Goal: Task Accomplishment & Management: Use online tool/utility

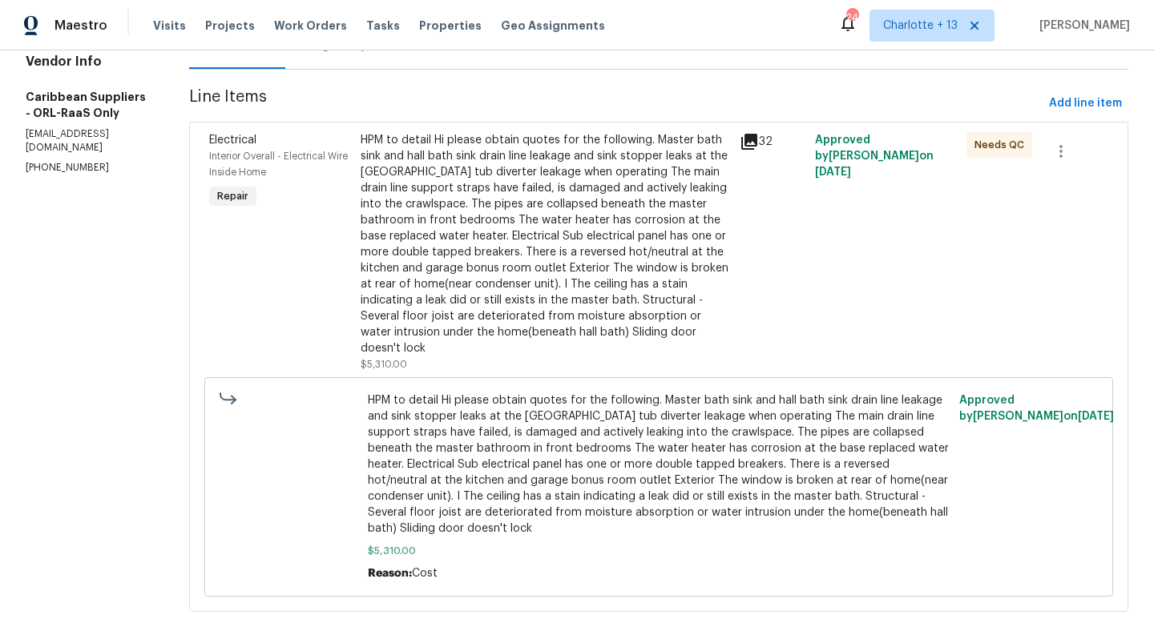
scroll to position [188, 0]
click at [399, 292] on div "HPM to detail Hi please obtain quotes for the following. Master bath sink and h…" at bounding box center [545, 243] width 369 height 224
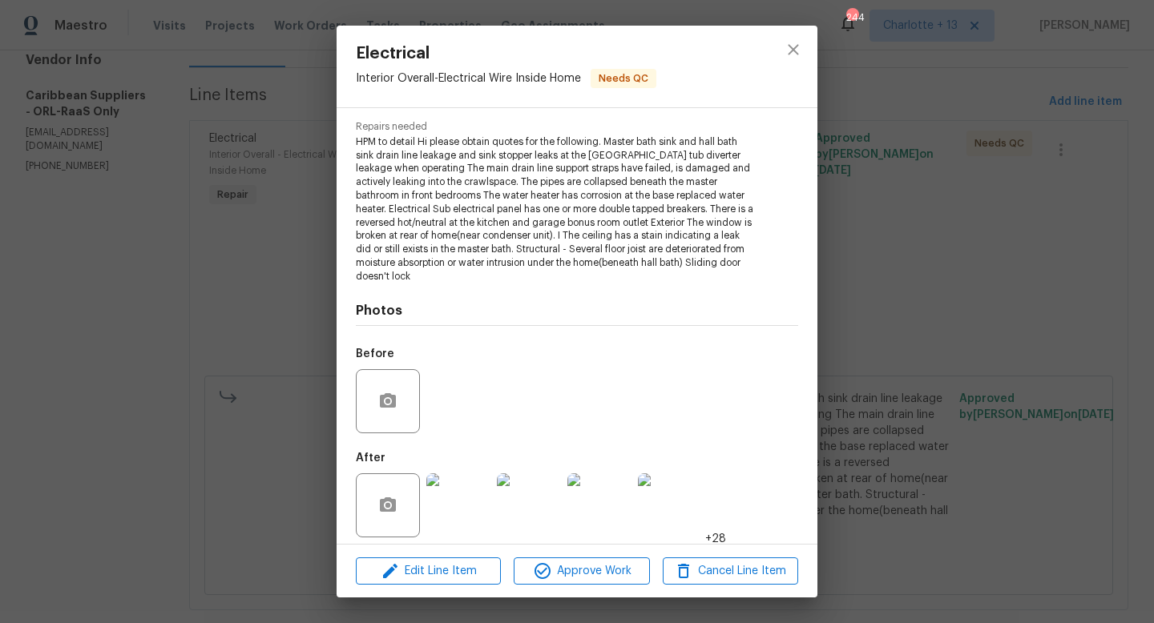
scroll to position [168, 0]
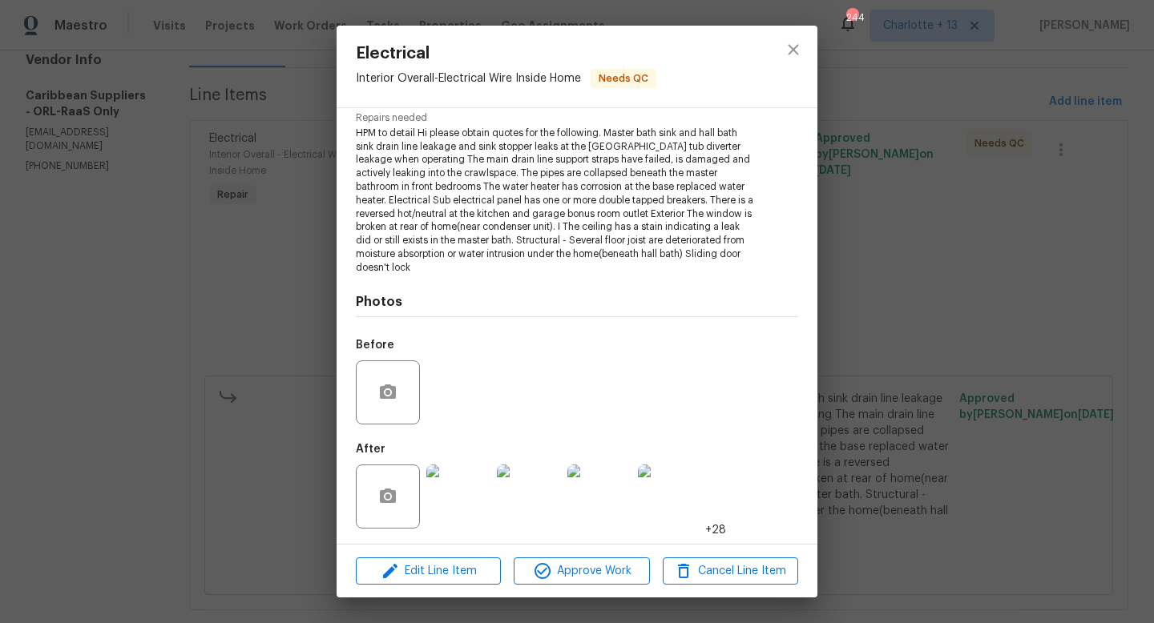
click at [459, 492] on img at bounding box center [458, 497] width 64 height 64
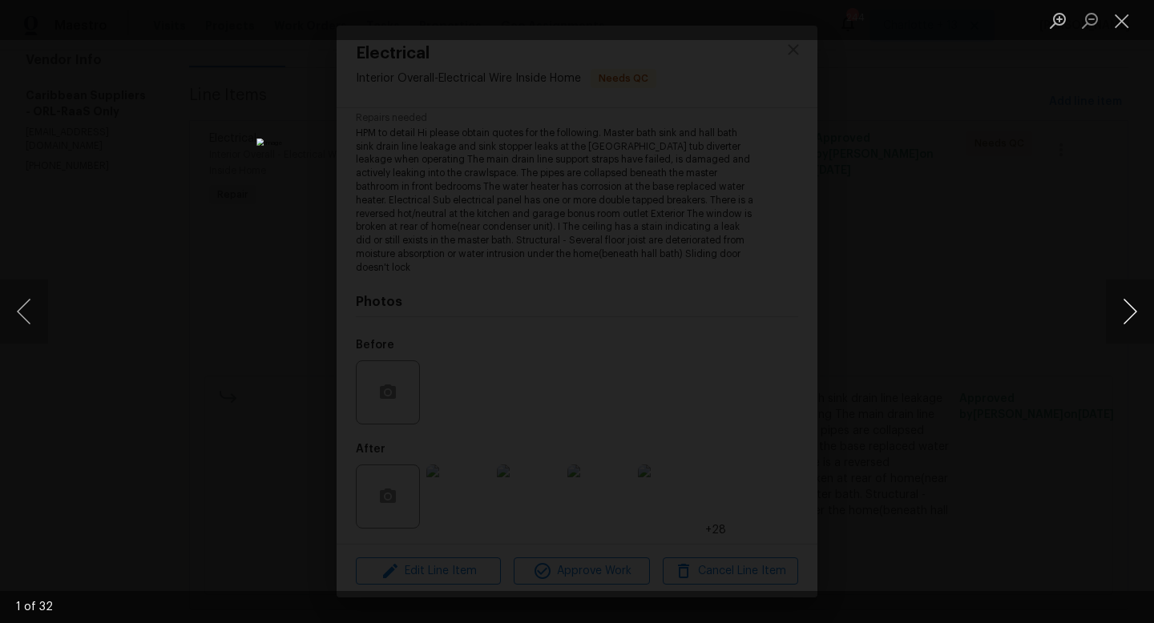
click at [1137, 309] on button "Next image" at bounding box center [1130, 312] width 48 height 64
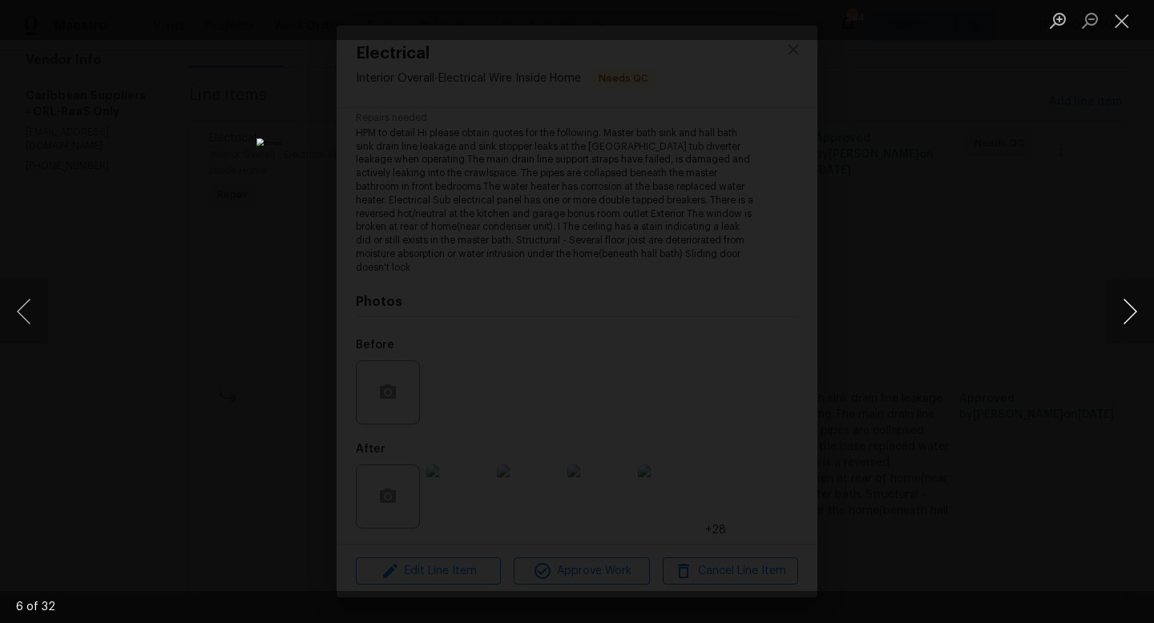
click at [1137, 309] on button "Next image" at bounding box center [1130, 312] width 48 height 64
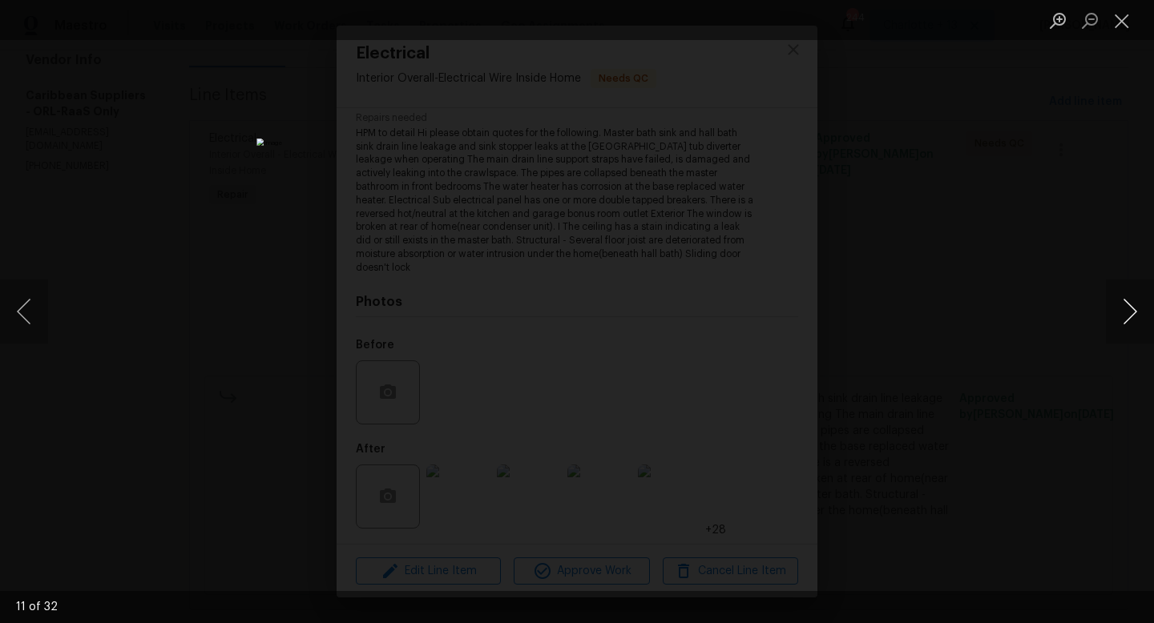
click at [1137, 309] on button "Next image" at bounding box center [1130, 312] width 48 height 64
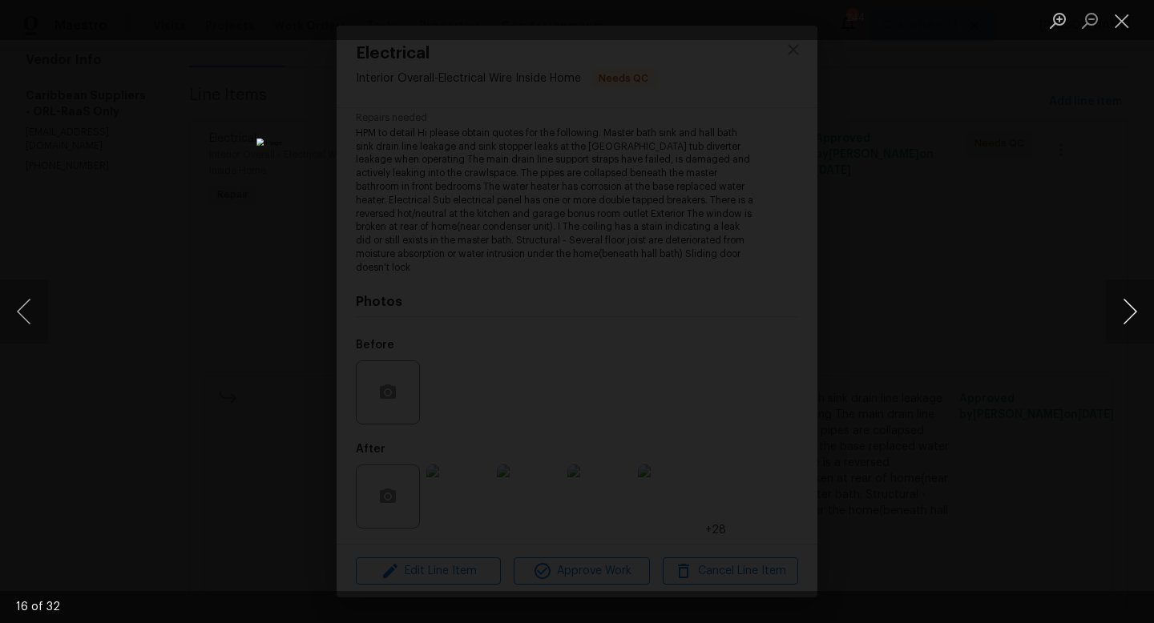
click at [1137, 309] on button "Next image" at bounding box center [1130, 312] width 48 height 64
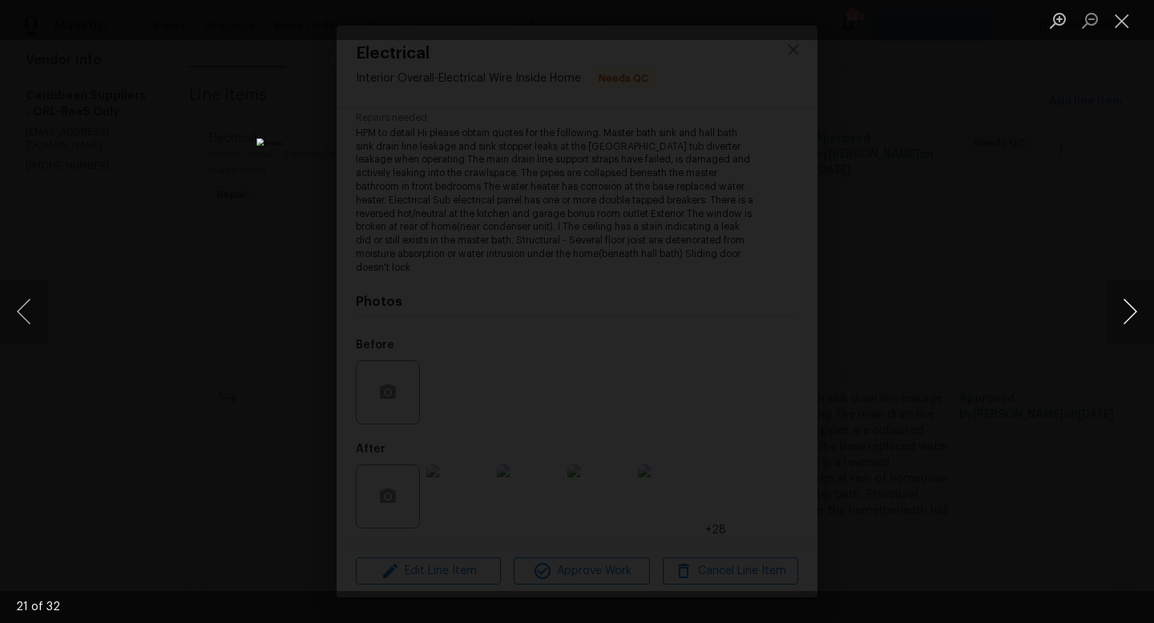
click at [1137, 309] on button "Next image" at bounding box center [1130, 312] width 48 height 64
click at [23, 314] on button "Previous image" at bounding box center [24, 312] width 48 height 64
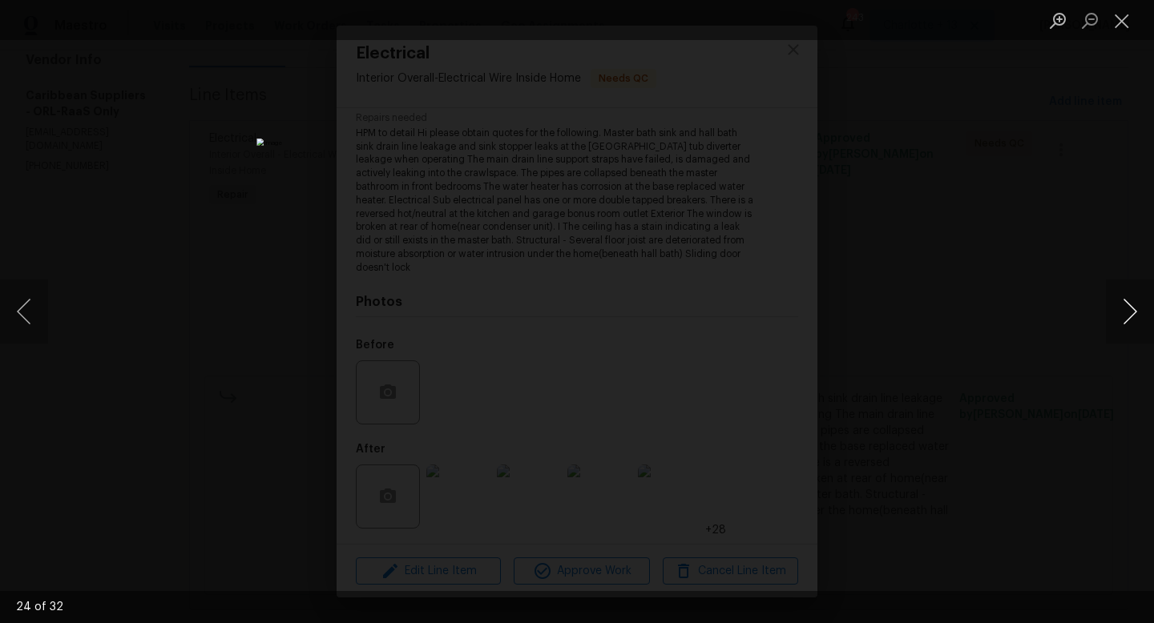
click at [1124, 310] on button "Next image" at bounding box center [1130, 312] width 48 height 64
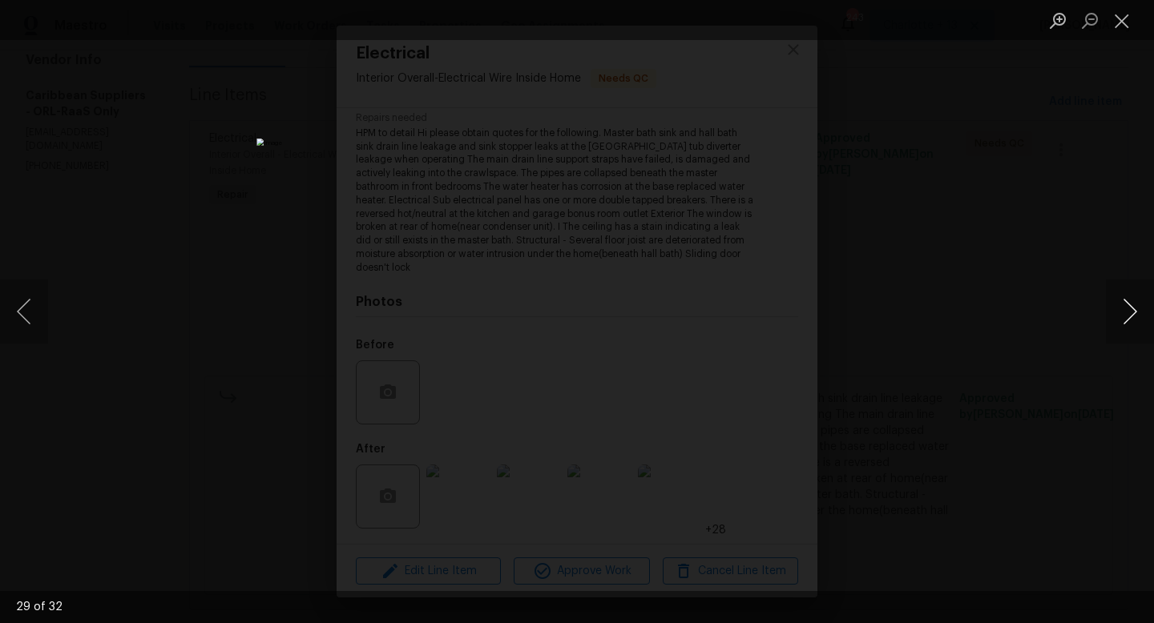
click at [1124, 310] on button "Next image" at bounding box center [1130, 312] width 48 height 64
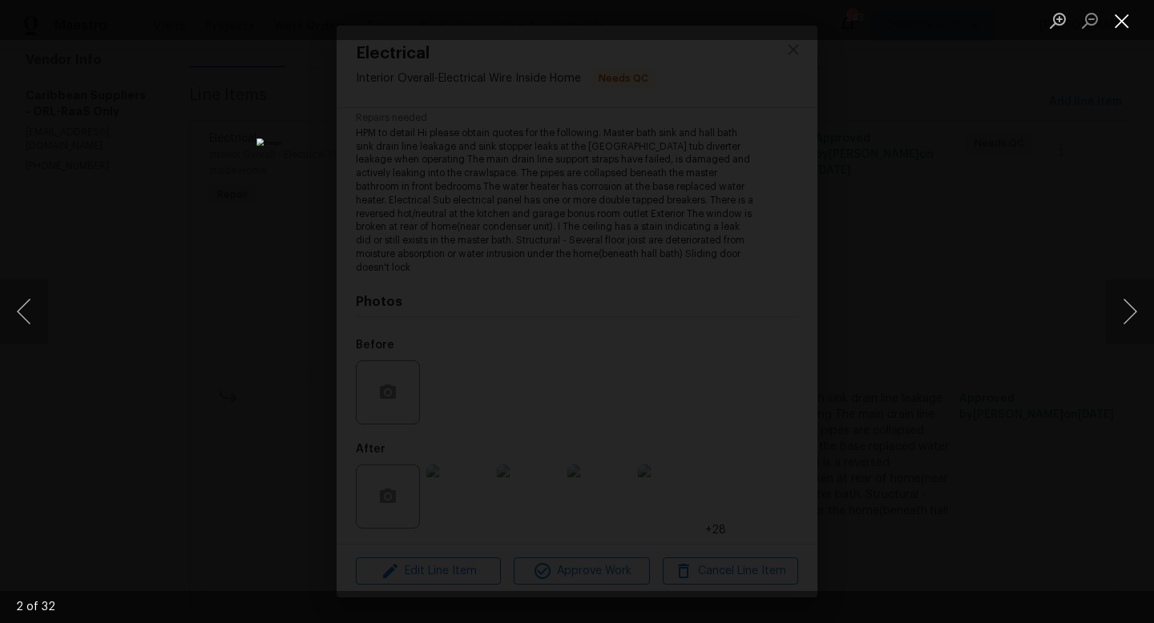
click at [1119, 19] on button "Close lightbox" at bounding box center [1122, 20] width 32 height 28
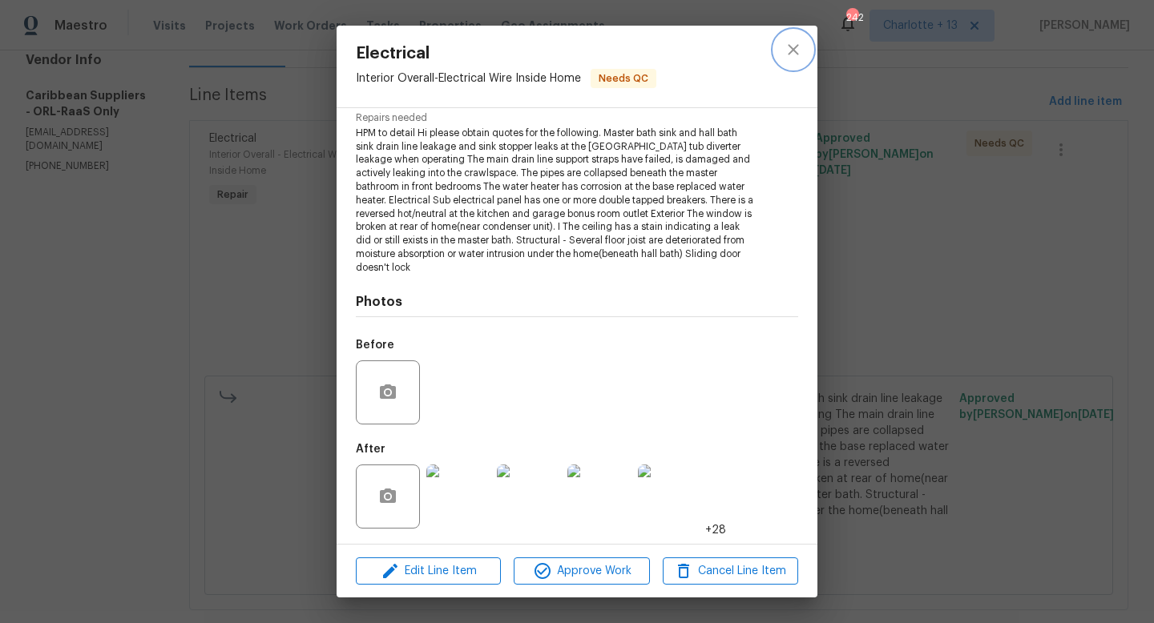
click at [796, 48] on icon "close" at bounding box center [793, 49] width 19 height 19
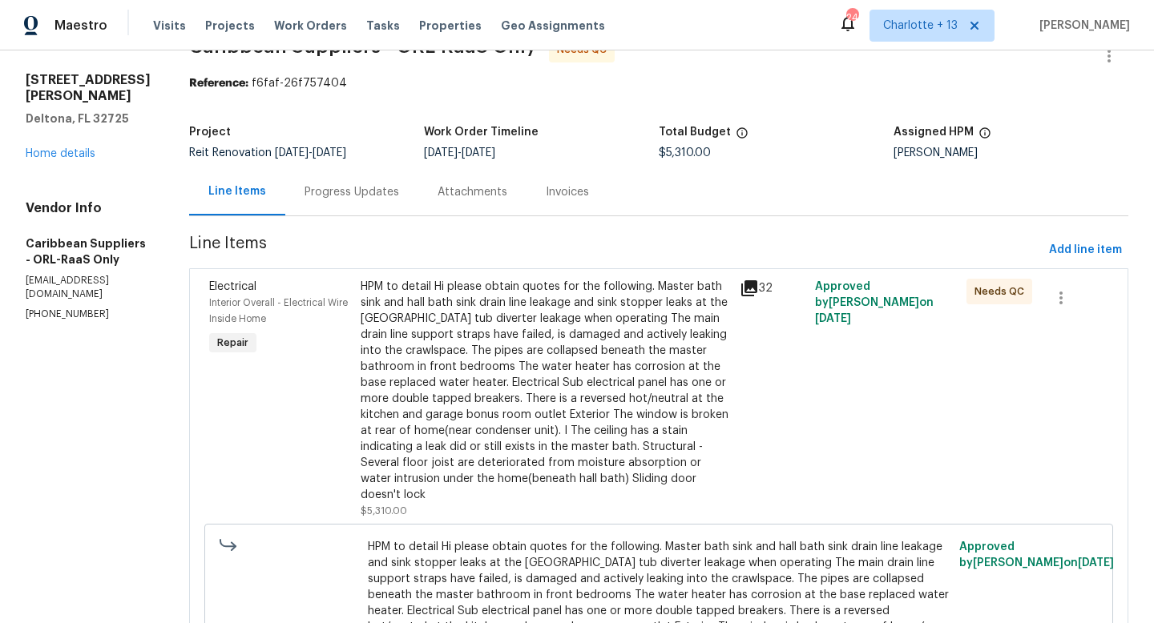
scroll to position [0, 0]
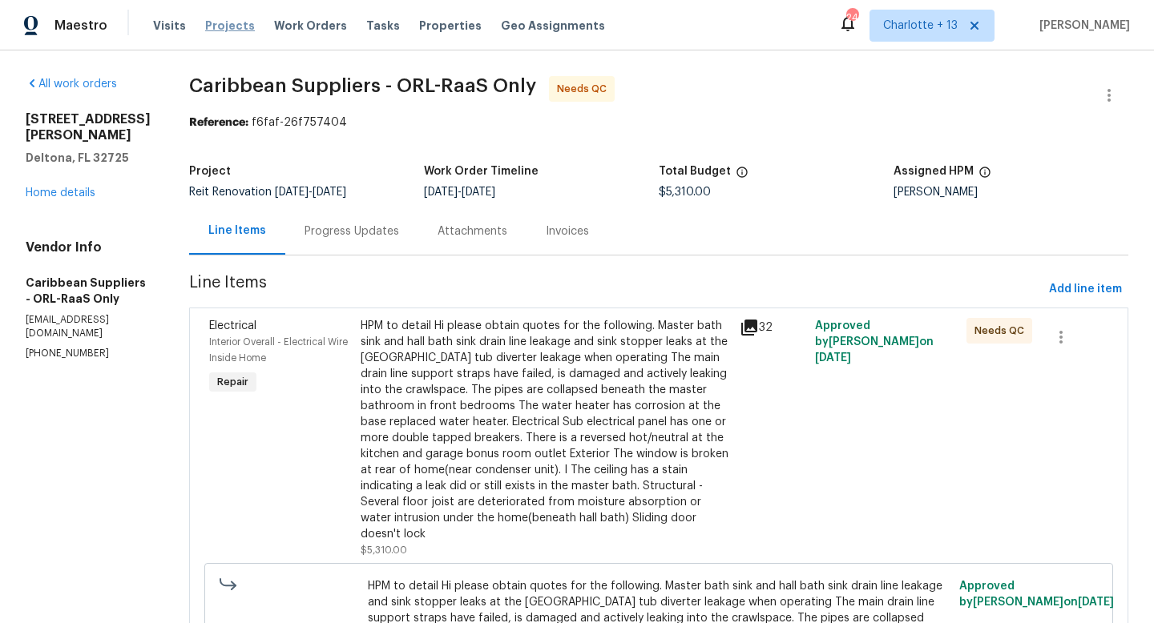
click at [224, 25] on span "Projects" at bounding box center [230, 26] width 50 height 16
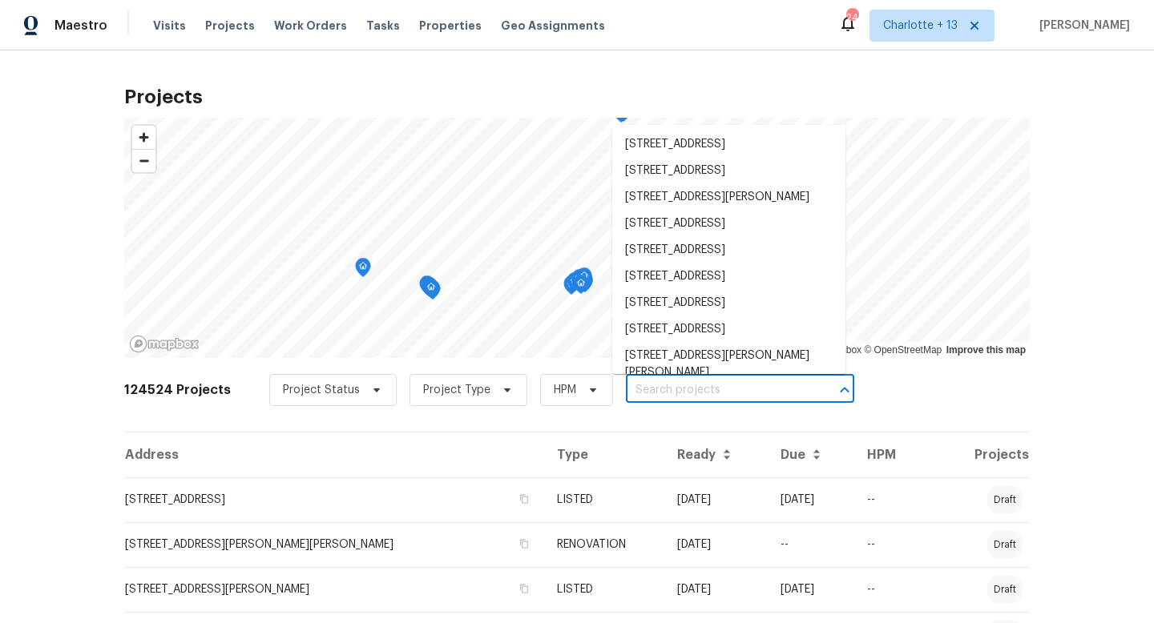
click at [626, 388] on input "text" at bounding box center [717, 390] width 183 height 25
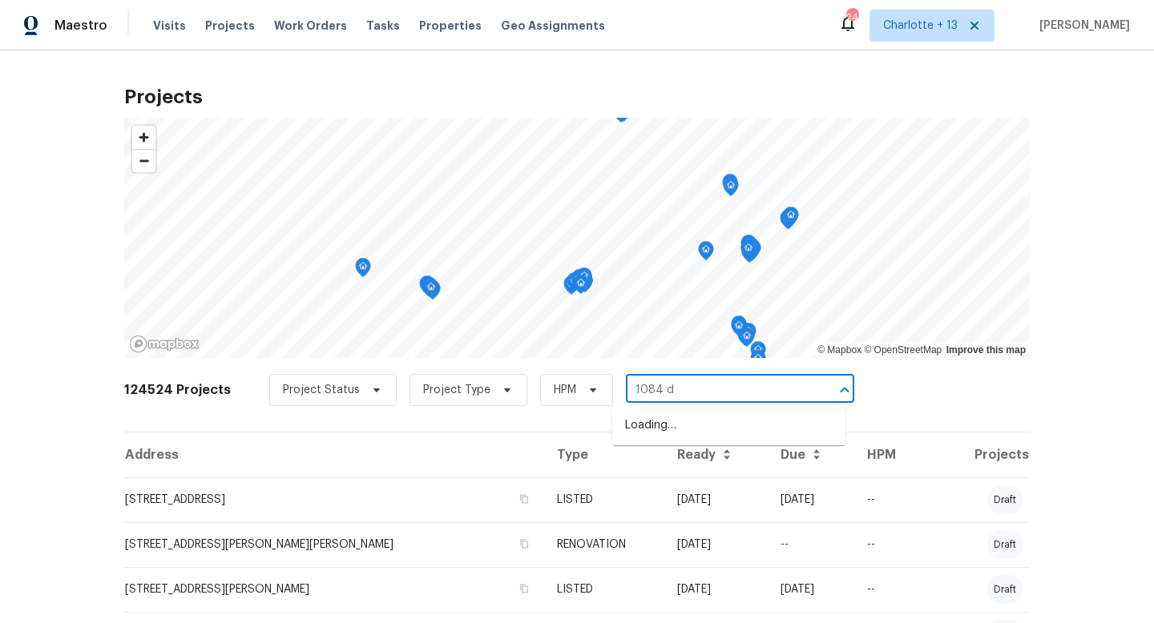
type input "1084 do"
click at [640, 424] on li "[STREET_ADDRESS][PERSON_NAME]" at bounding box center [728, 426] width 233 height 26
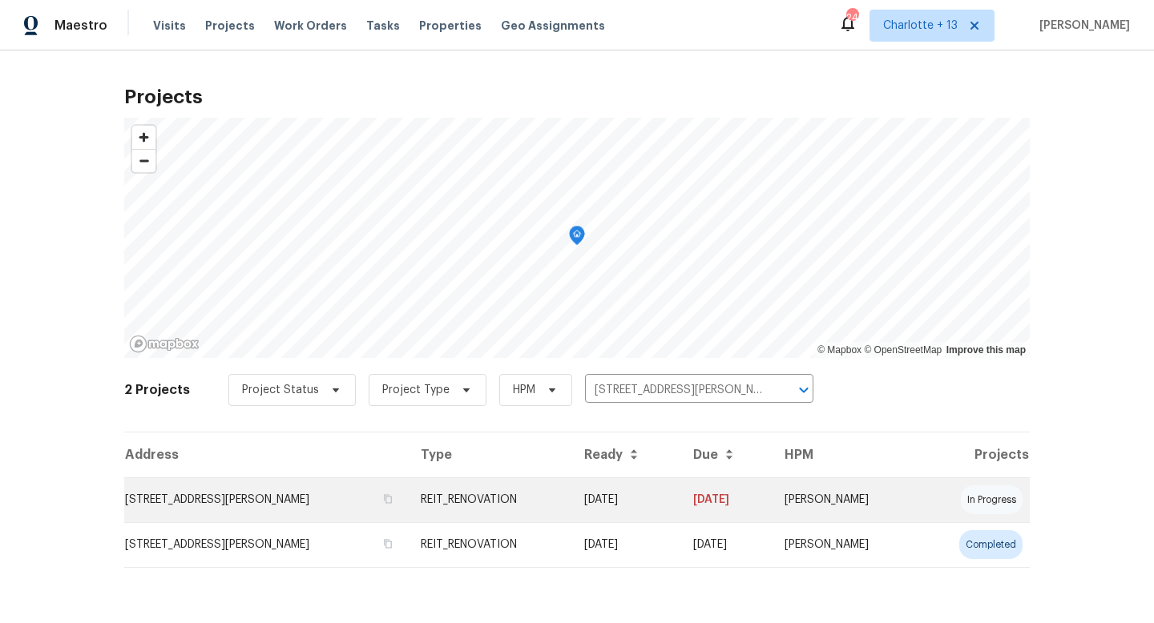
click at [548, 496] on td "REIT_RENOVATION" at bounding box center [489, 500] width 163 height 45
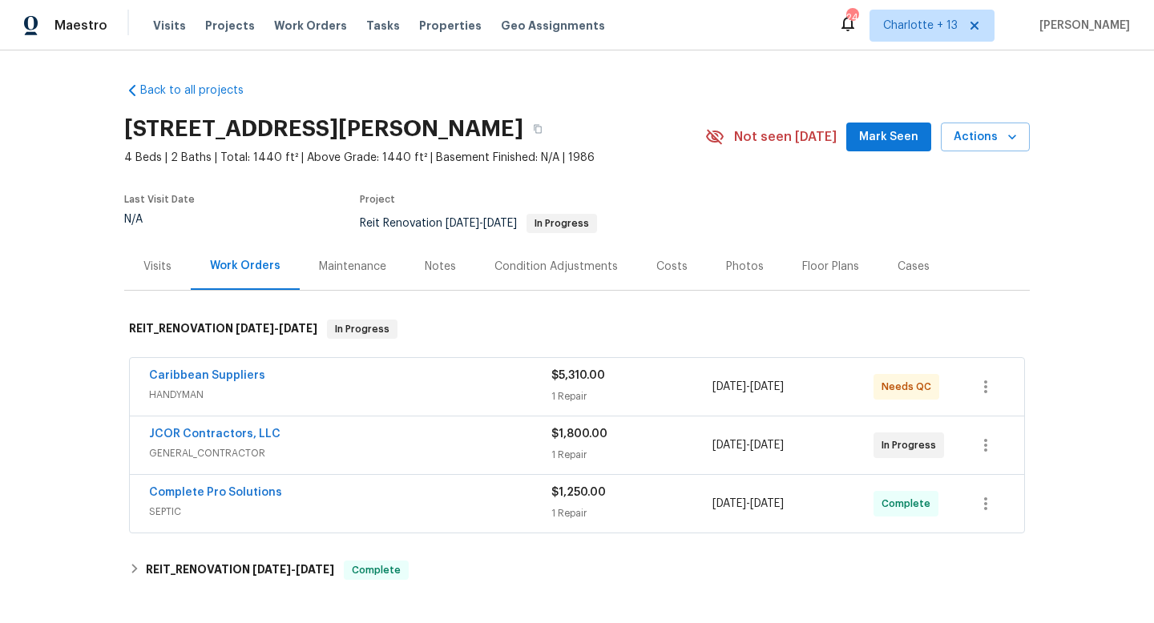
scroll to position [27, 0]
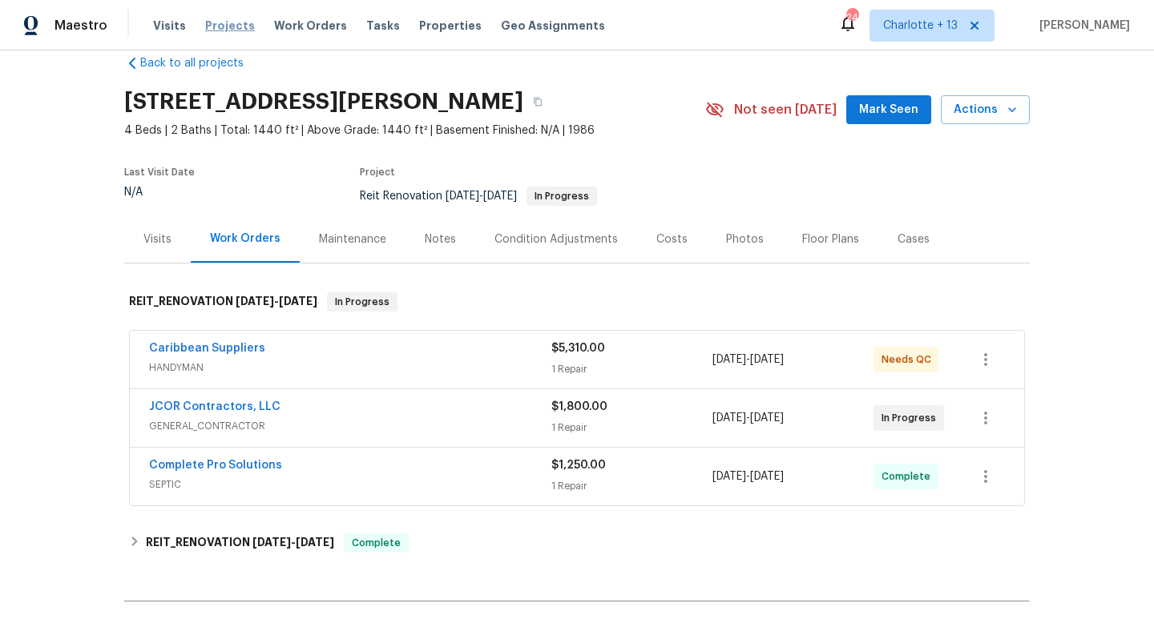
click at [222, 29] on span "Projects" at bounding box center [230, 26] width 50 height 16
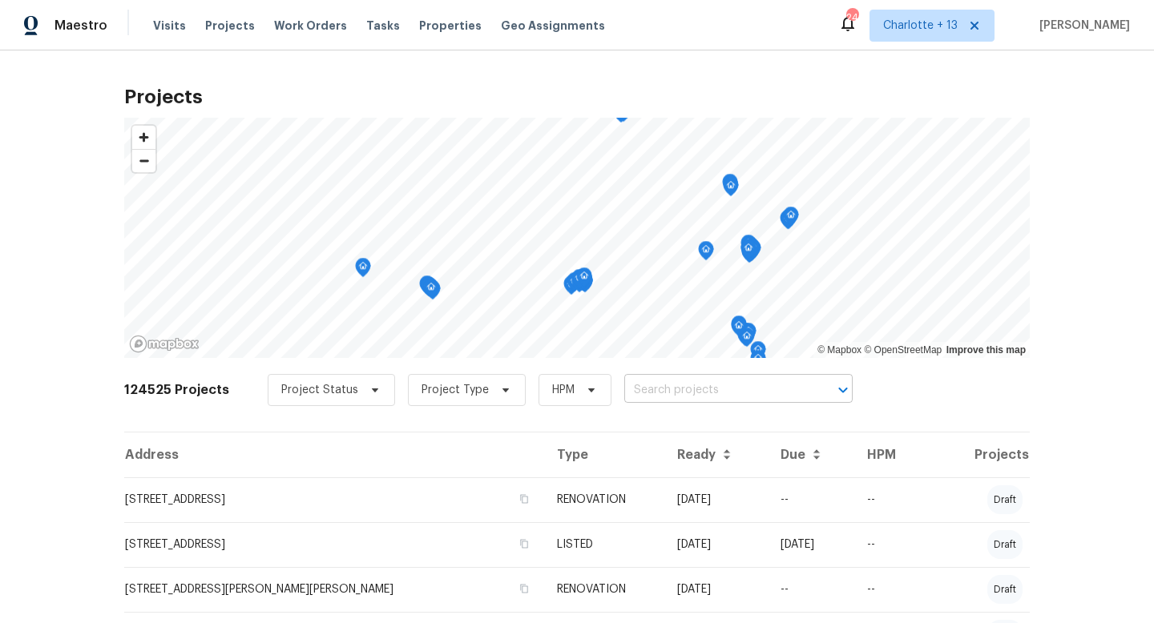
click at [644, 390] on input "text" at bounding box center [715, 390] width 183 height 25
type input "1"
type input "1205 de"
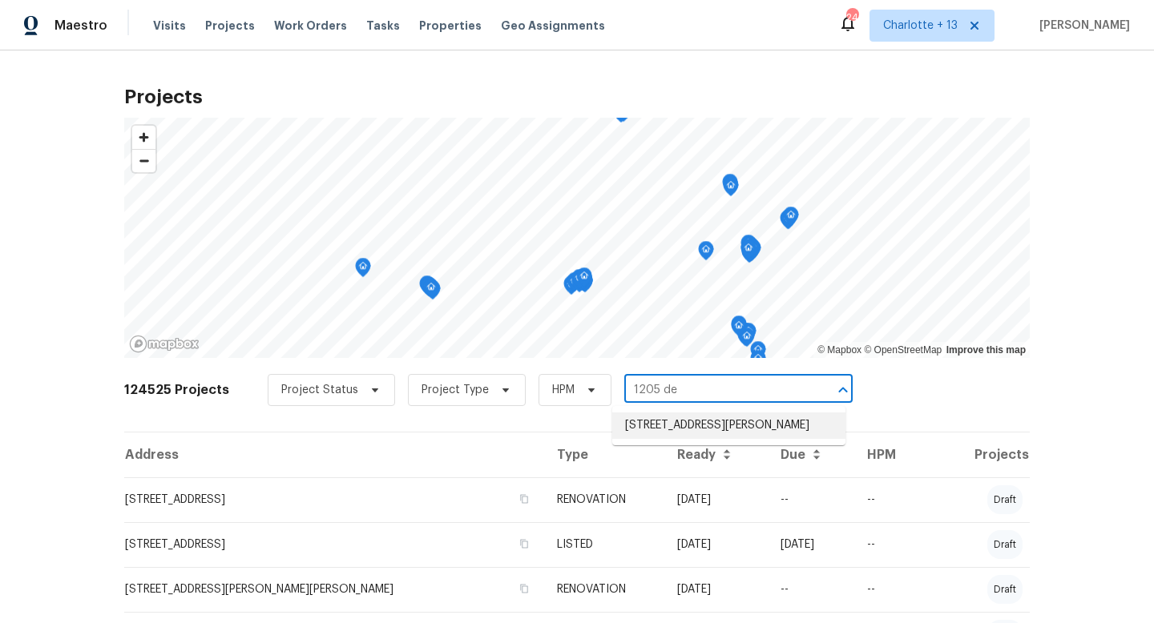
click at [662, 425] on li "[STREET_ADDRESS][PERSON_NAME]" at bounding box center [728, 426] width 233 height 26
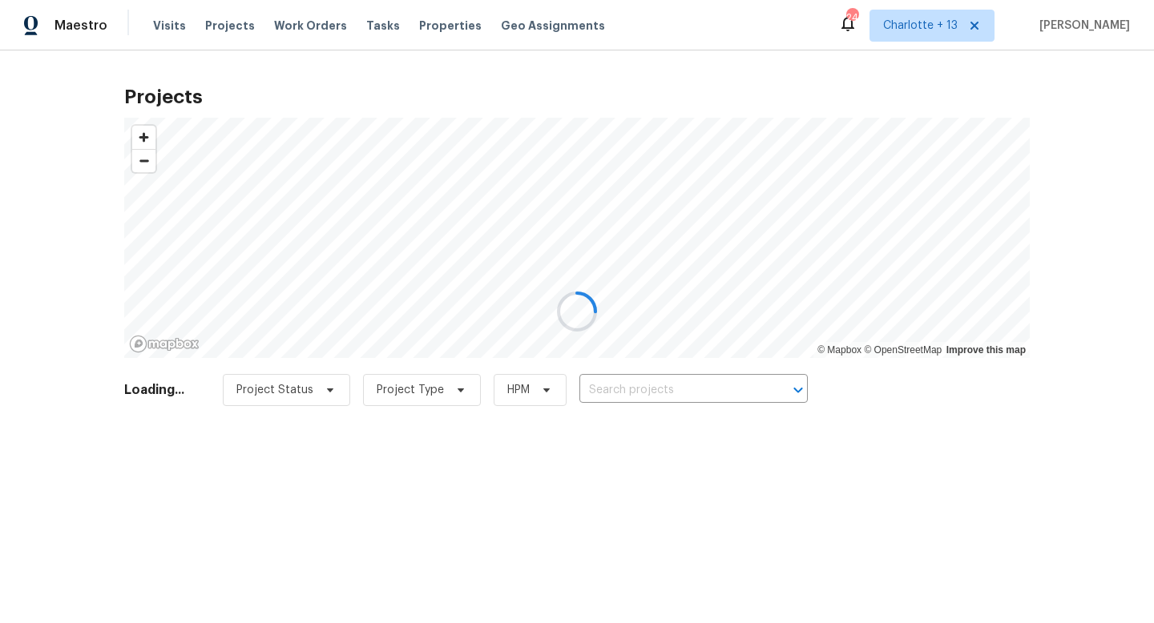
type input "[STREET_ADDRESS][PERSON_NAME]"
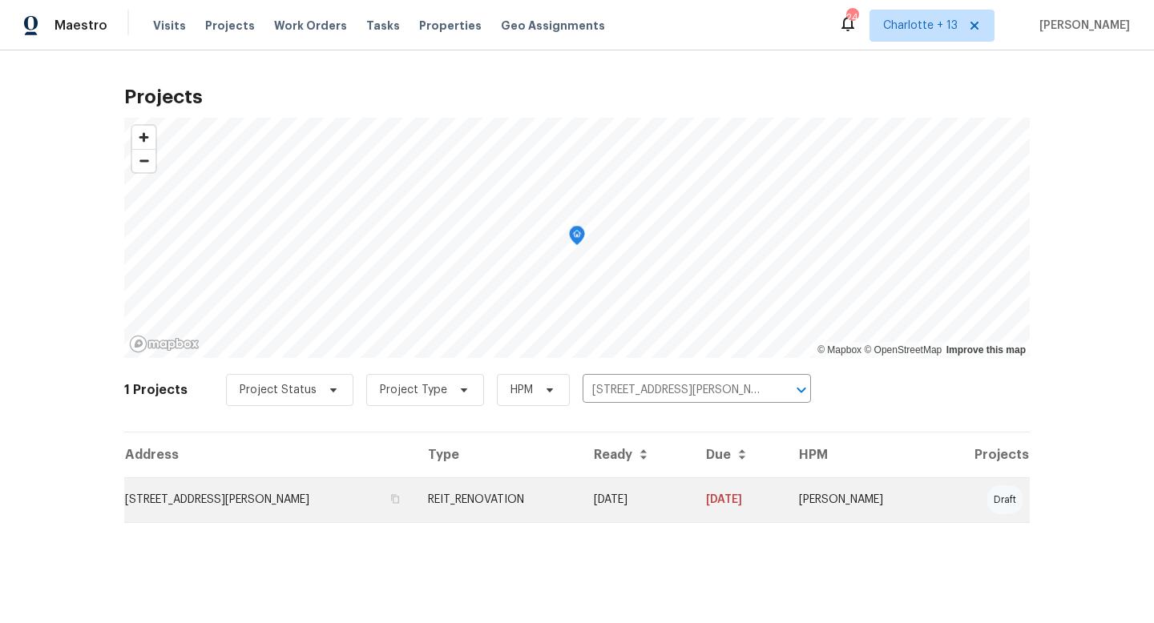
click at [582, 490] on td "REIT_RENOVATION" at bounding box center [498, 500] width 167 height 45
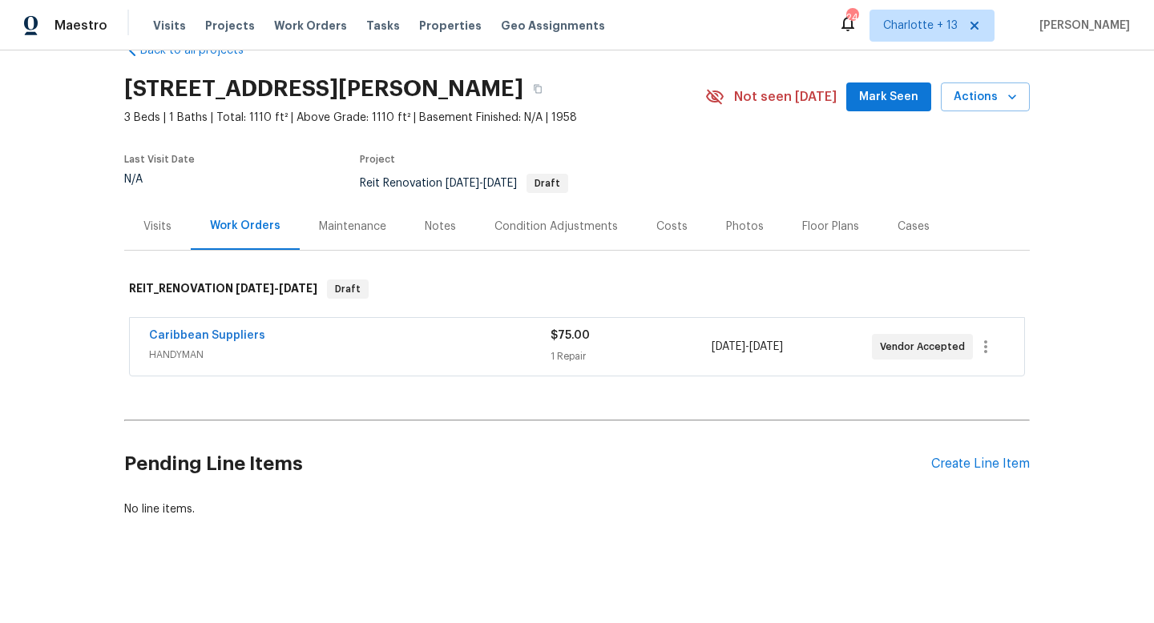
scroll to position [43, 0]
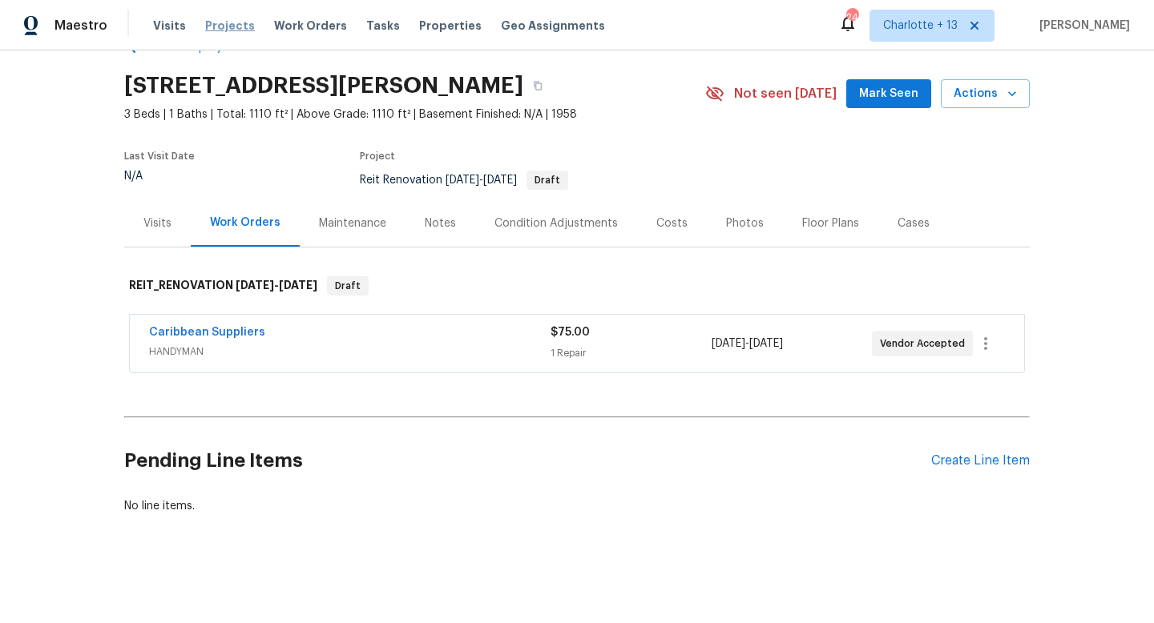
click at [232, 26] on span "Projects" at bounding box center [230, 26] width 50 height 16
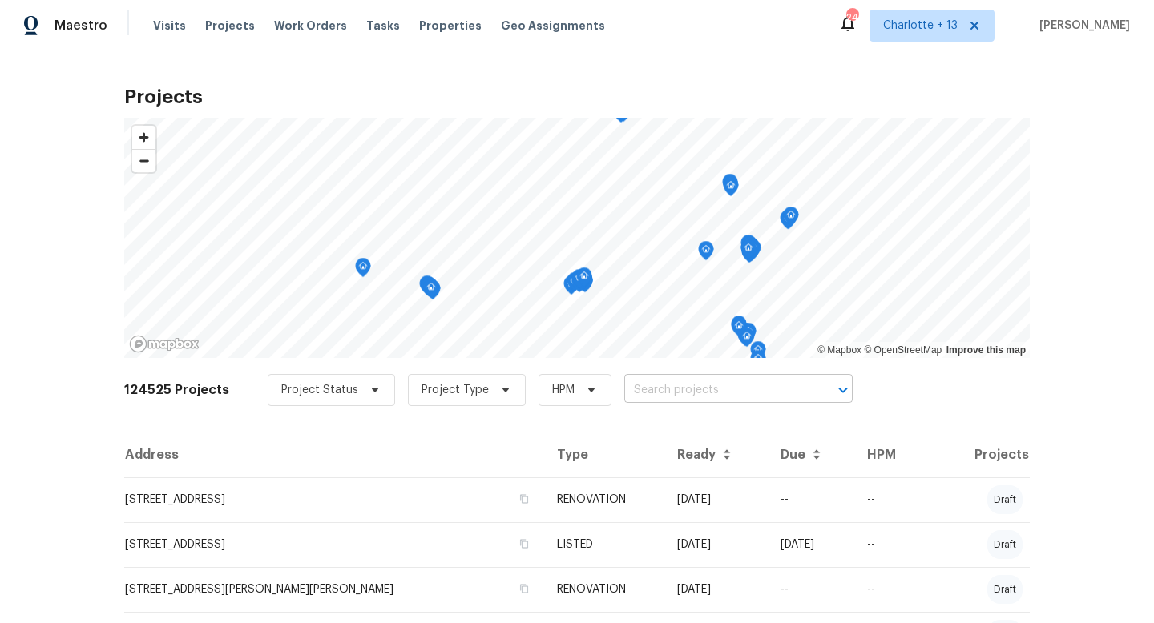
click at [629, 395] on input "text" at bounding box center [715, 390] width 183 height 25
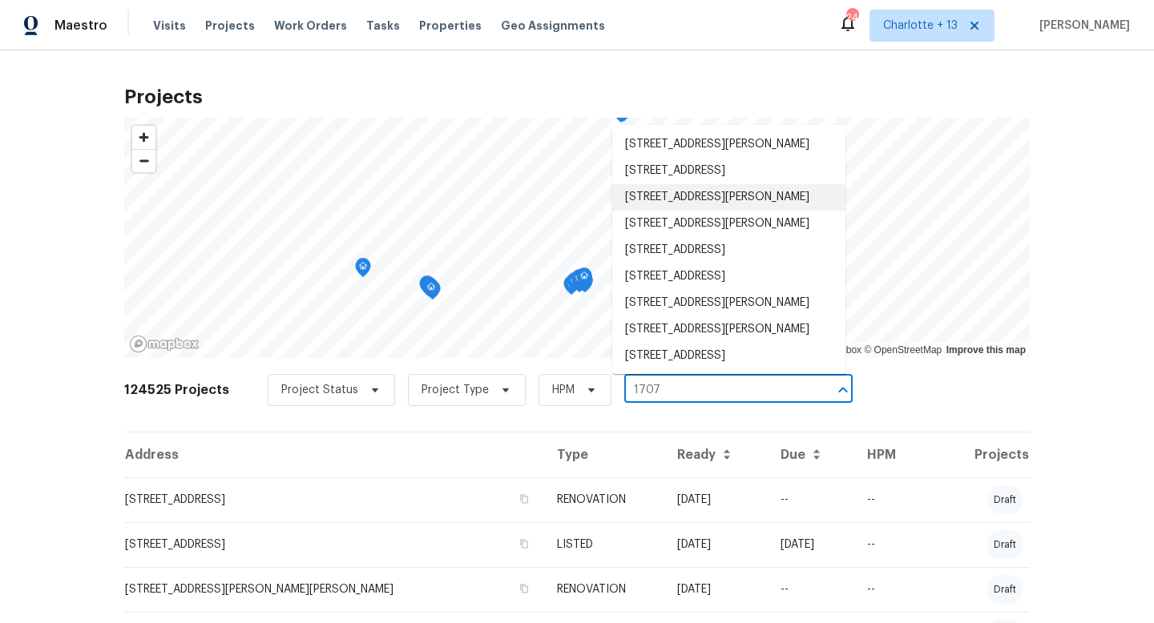
type input "1707"
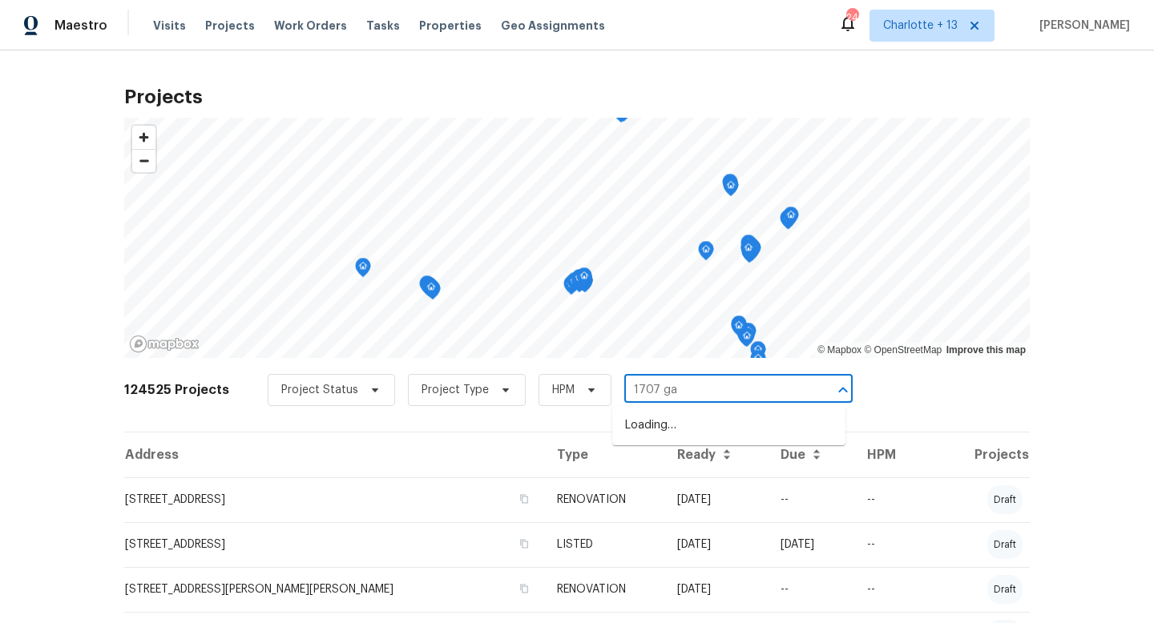
type input "1707 gam"
click at [659, 425] on li "[STREET_ADDRESS][PERSON_NAME]" at bounding box center [728, 426] width 233 height 26
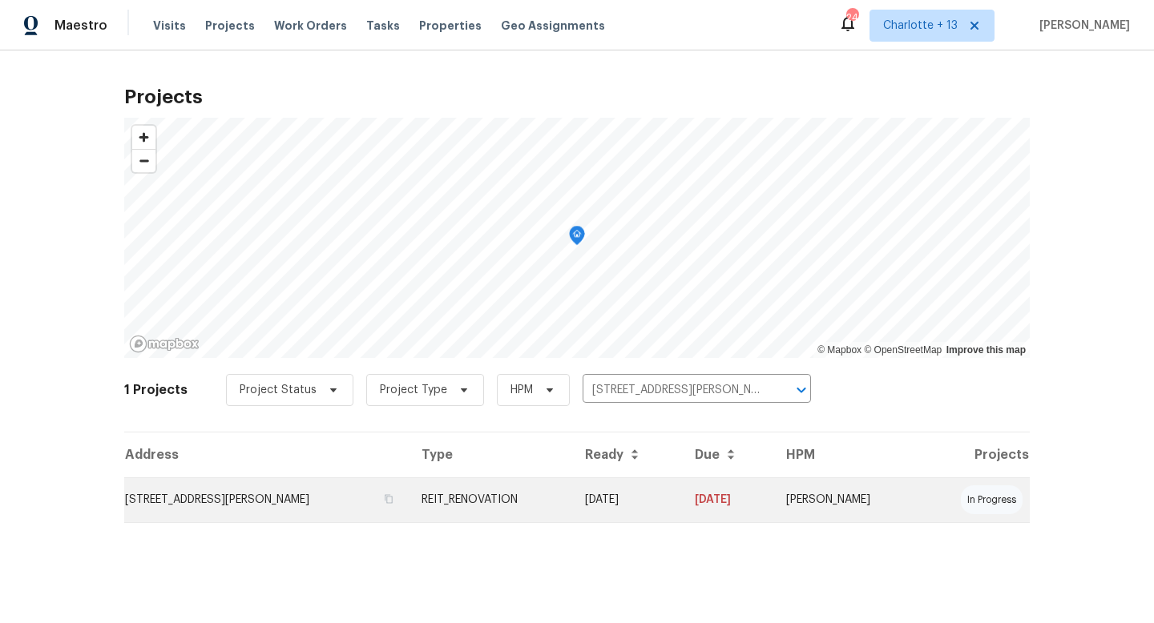
click at [667, 495] on td "[DATE]" at bounding box center [627, 500] width 110 height 45
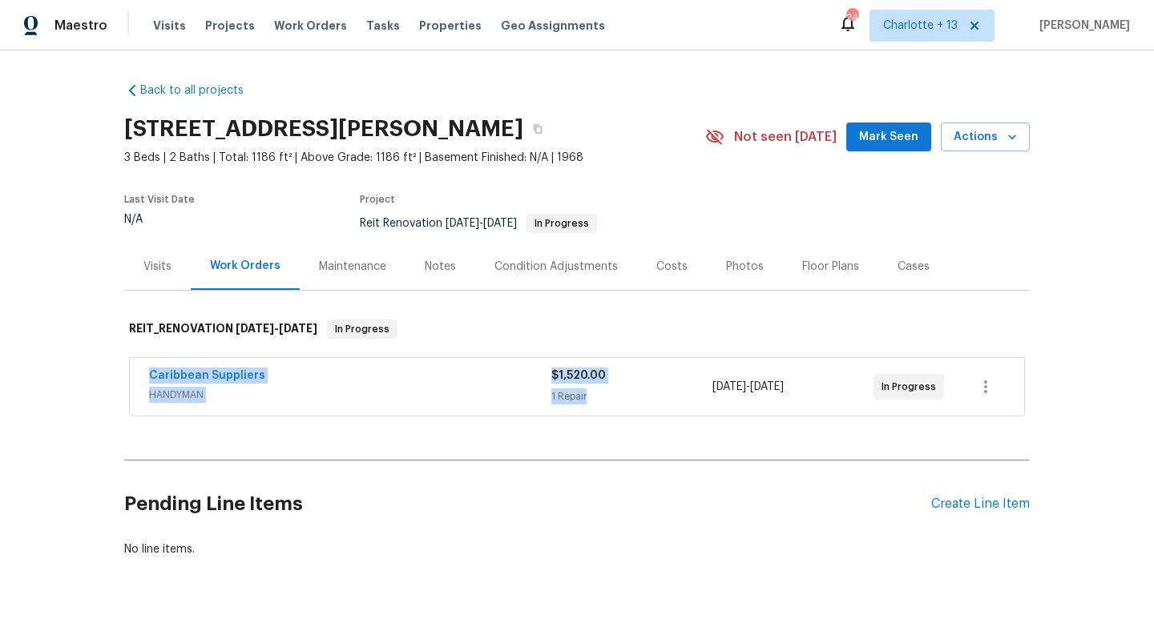
drag, startPoint x: 666, startPoint y: 425, endPoint x: 645, endPoint y: 374, distance: 54.6
click at [645, 376] on div "Back to all projects [STREET_ADDRESS][PERSON_NAME] 3 Beds | 2 Baths | Total: 11…" at bounding box center [576, 320] width 905 height 501
click at [618, 108] on div "[STREET_ADDRESS][PERSON_NAME]" at bounding box center [414, 129] width 581 height 42
click at [232, 29] on span "Projects" at bounding box center [230, 26] width 50 height 16
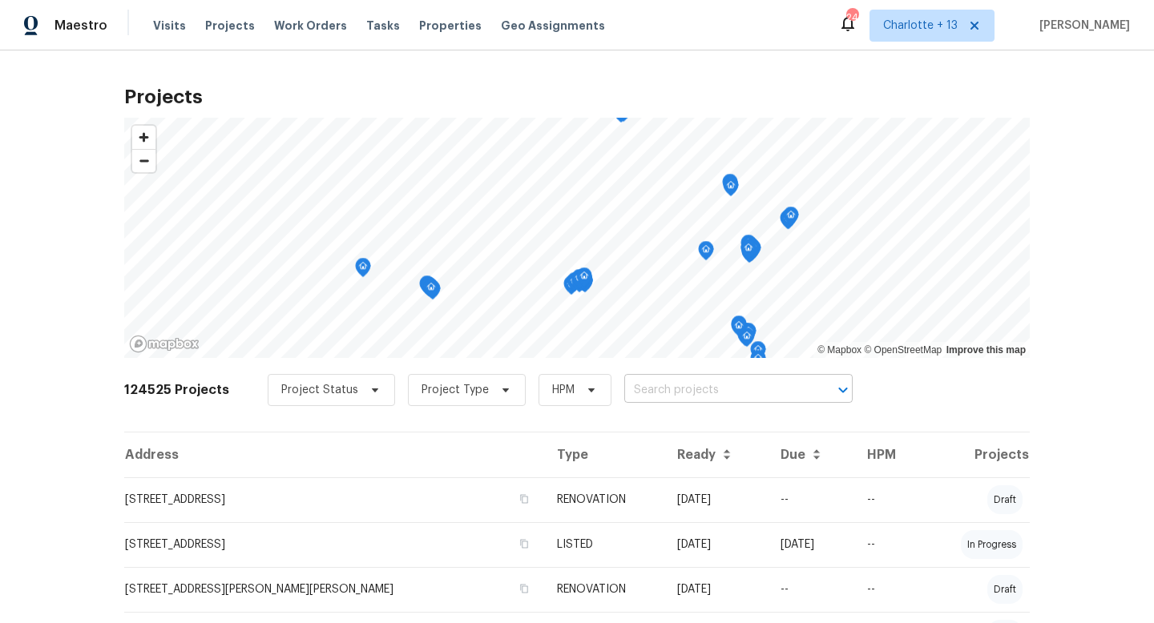
click at [633, 389] on input "text" at bounding box center [715, 390] width 183 height 25
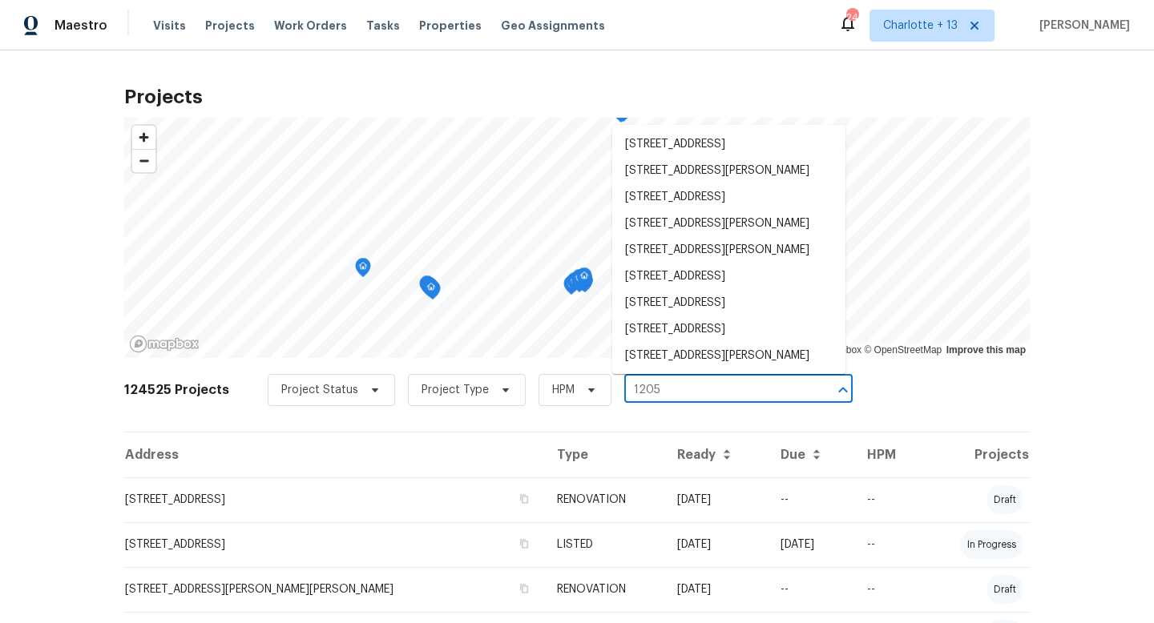
type input "1205 d"
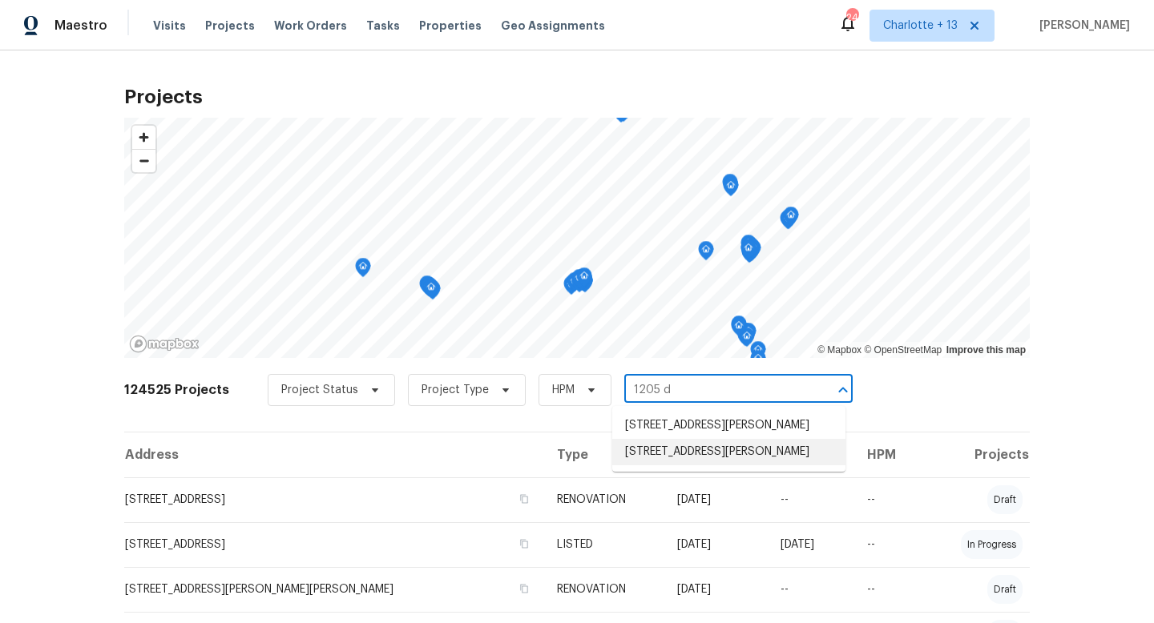
click at [659, 450] on li "[STREET_ADDRESS][PERSON_NAME]" at bounding box center [728, 452] width 233 height 26
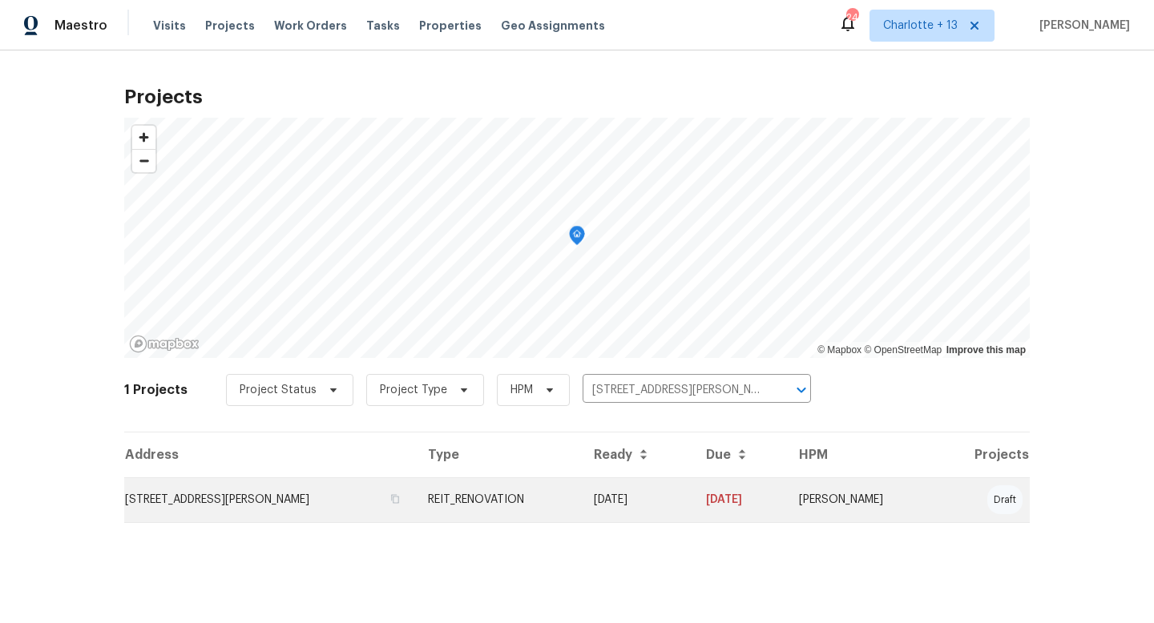
click at [582, 494] on td "REIT_RENOVATION" at bounding box center [498, 500] width 167 height 45
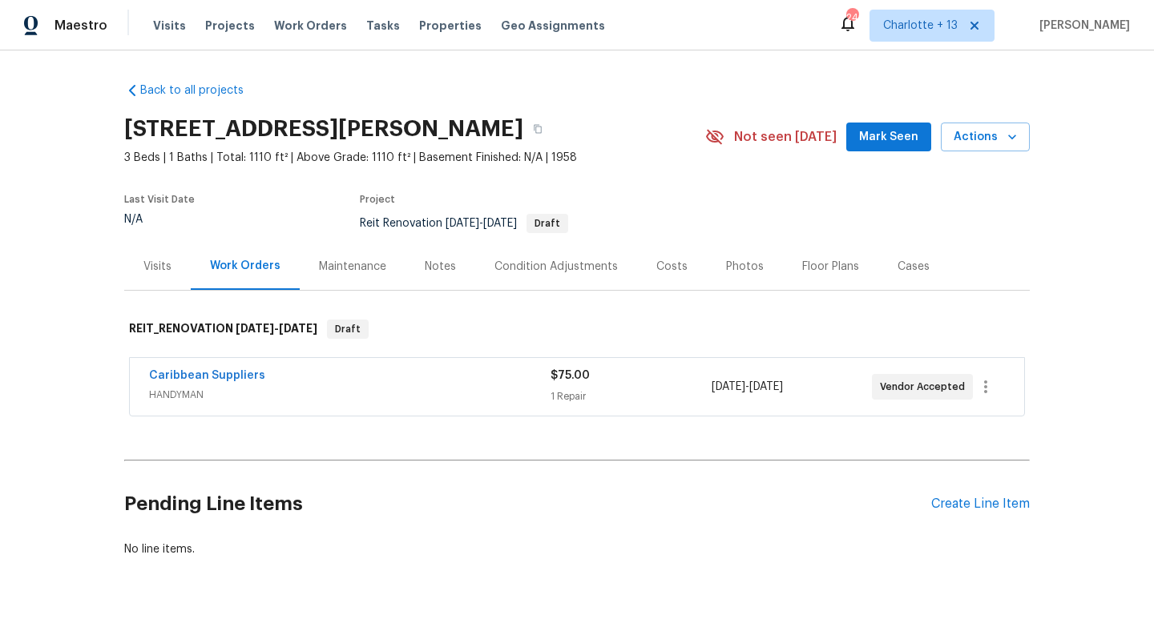
click at [320, 384] on div "Caribbean Suppliers" at bounding box center [349, 377] width 401 height 19
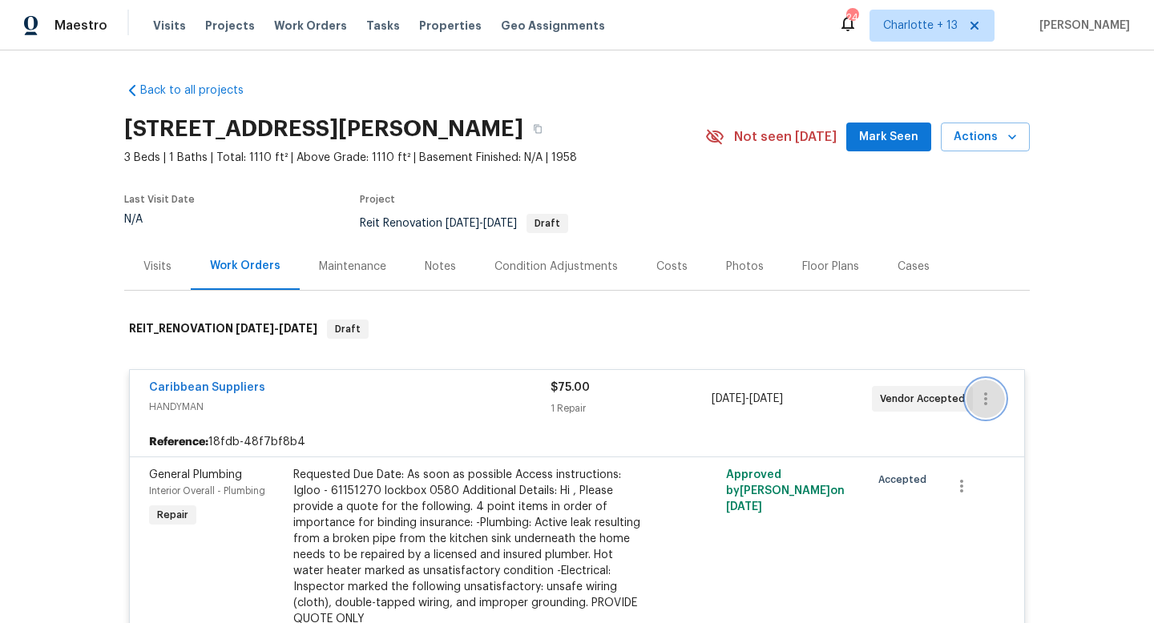
click at [985, 400] on icon "button" at bounding box center [985, 399] width 3 height 13
click at [988, 402] on li "Edit" at bounding box center [1052, 399] width 173 height 26
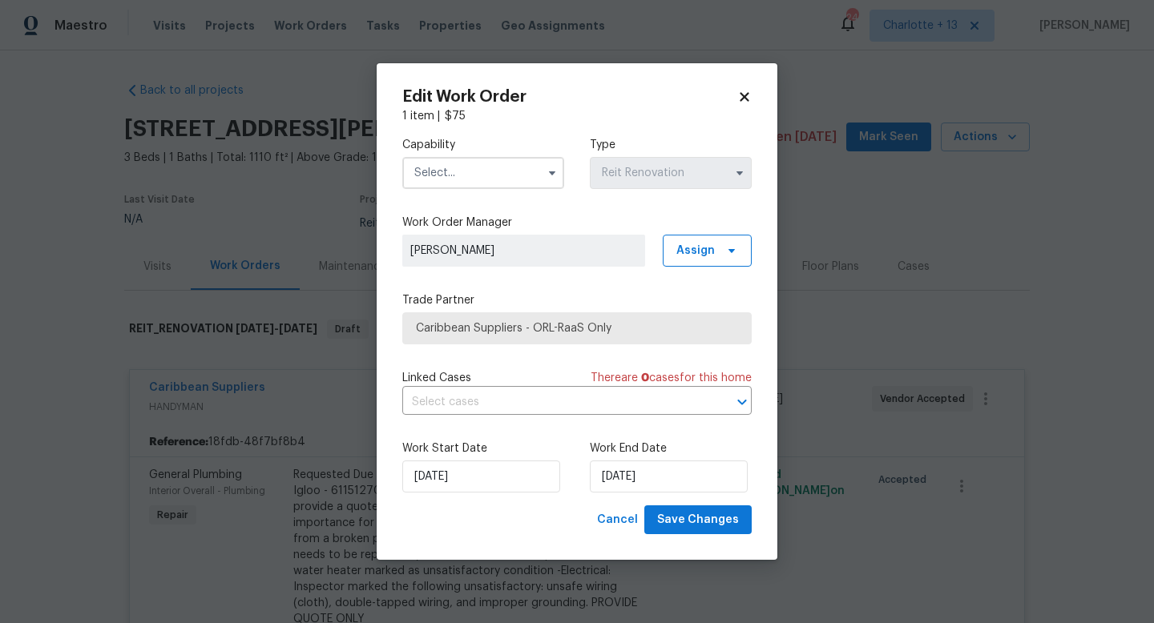
click at [488, 174] on input "text" at bounding box center [483, 173] width 162 height 32
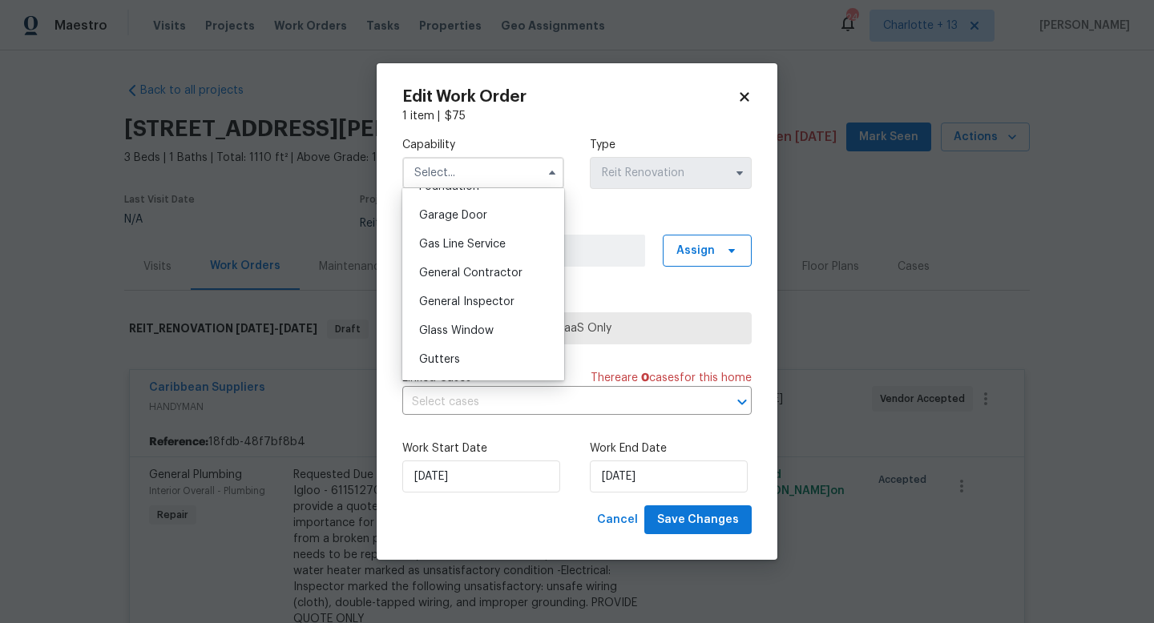
scroll to position [695, 0]
click at [479, 276] on span "General Contractor" at bounding box center [470, 277] width 103 height 11
type input "General Contractor"
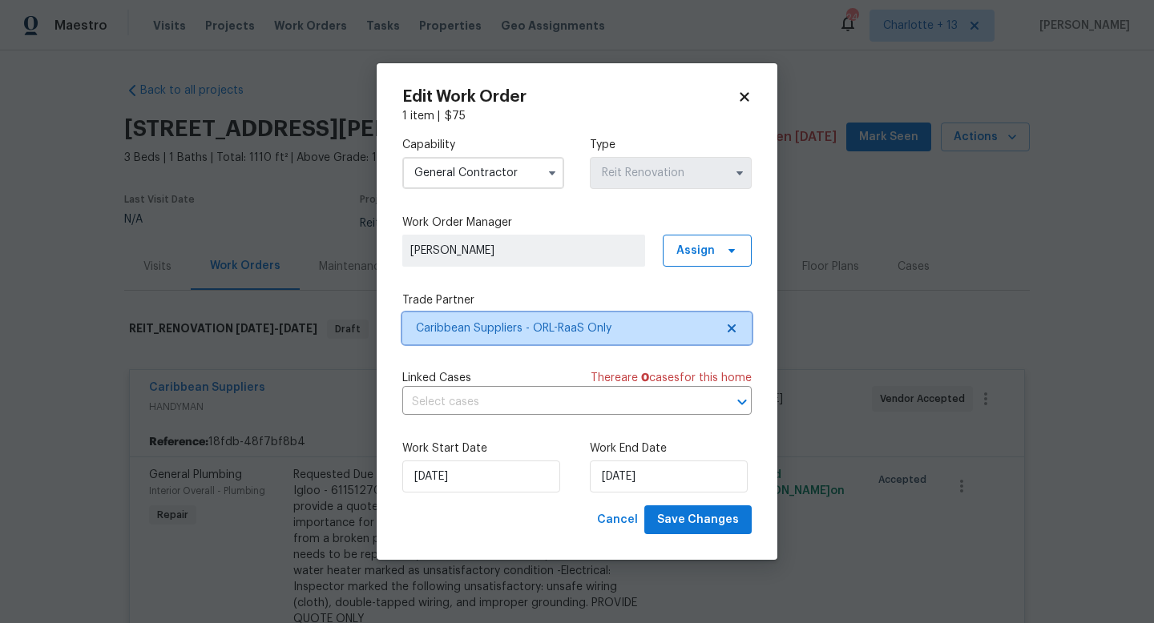
click at [643, 336] on span "Caribbean Suppliers - ORL-RaaS Only" at bounding box center [576, 329] width 349 height 32
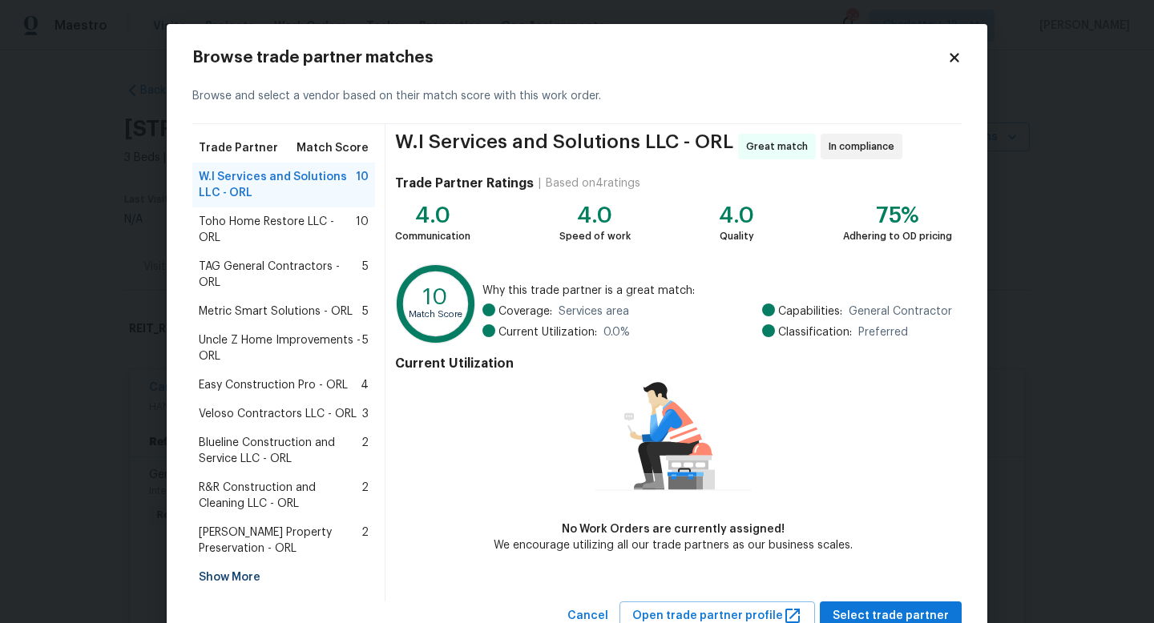
click at [231, 563] on div "Show More" at bounding box center [283, 577] width 183 height 29
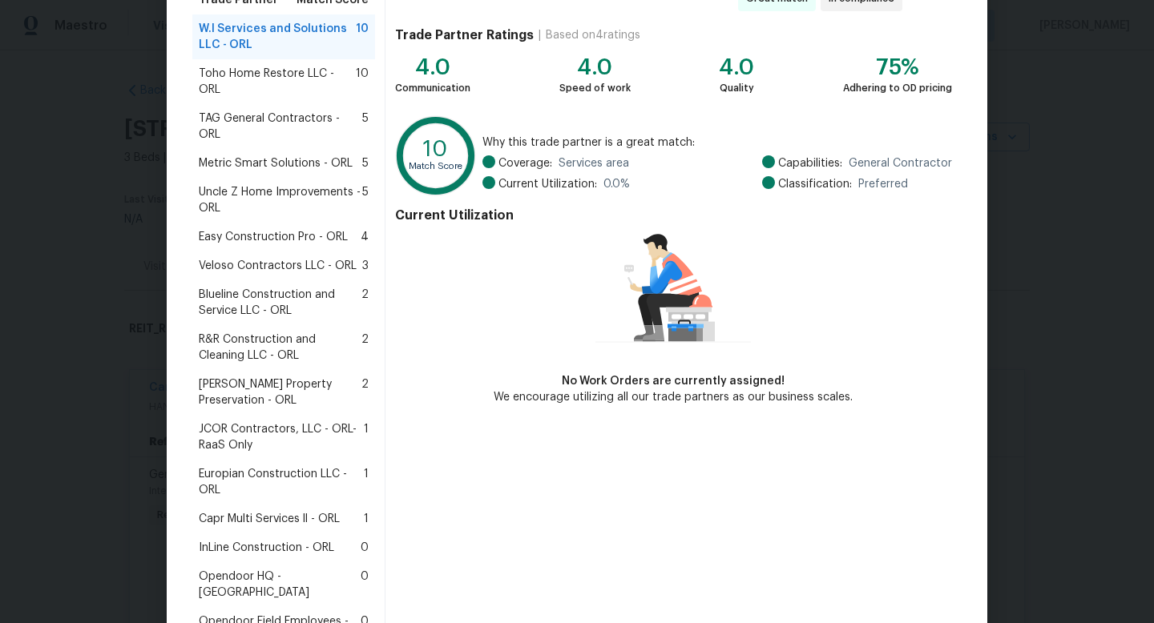
scroll to position [153, 0]
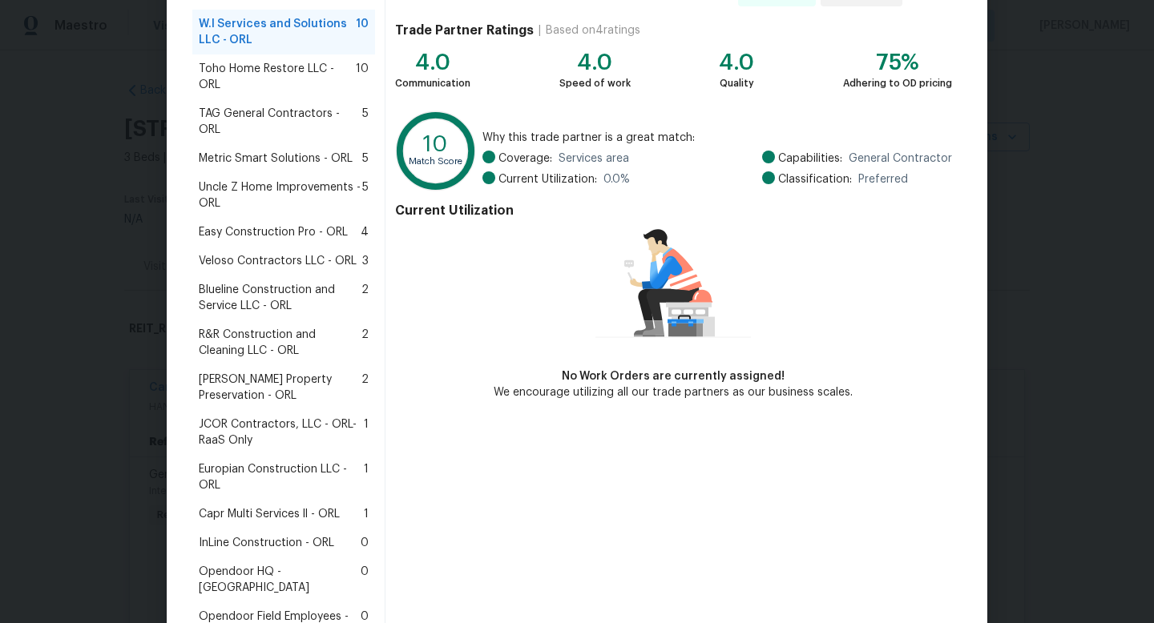
click at [231, 417] on span "JCOR Contractors, LLC - ORL-RaaS Only" at bounding box center [281, 433] width 165 height 32
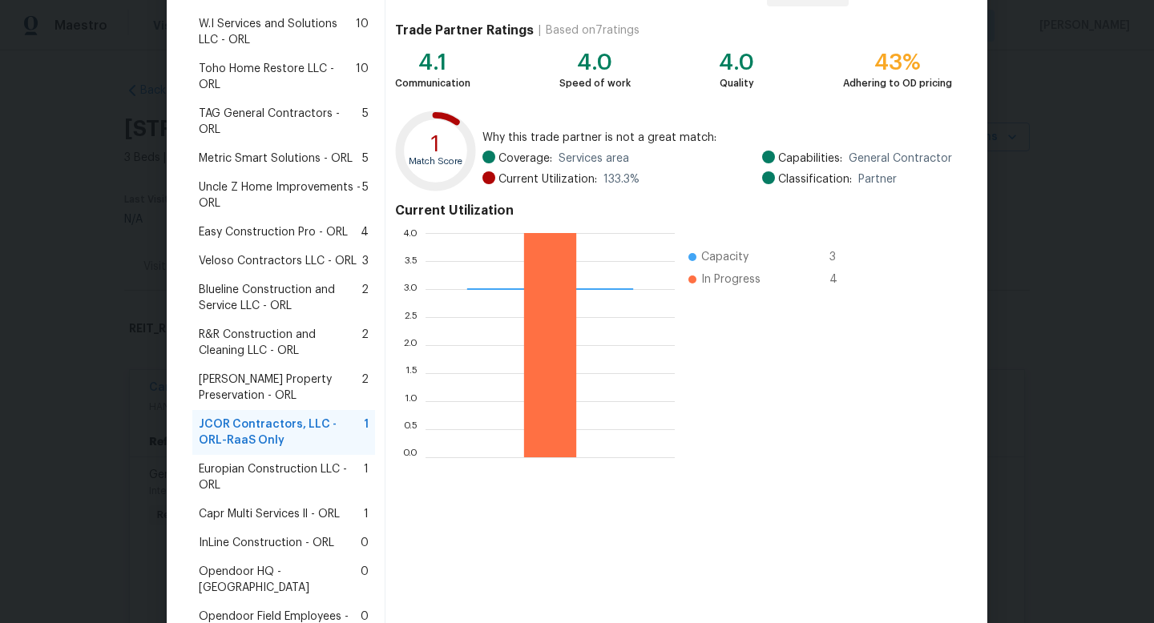
scroll to position [262, 0]
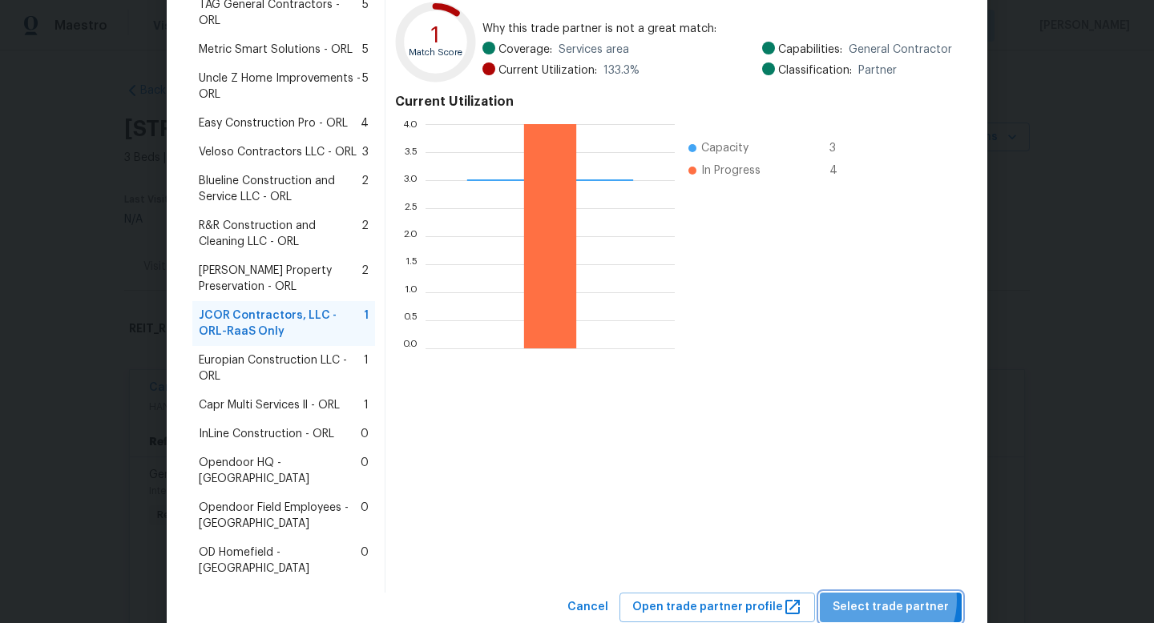
click at [882, 598] on span "Select trade partner" at bounding box center [891, 608] width 116 height 20
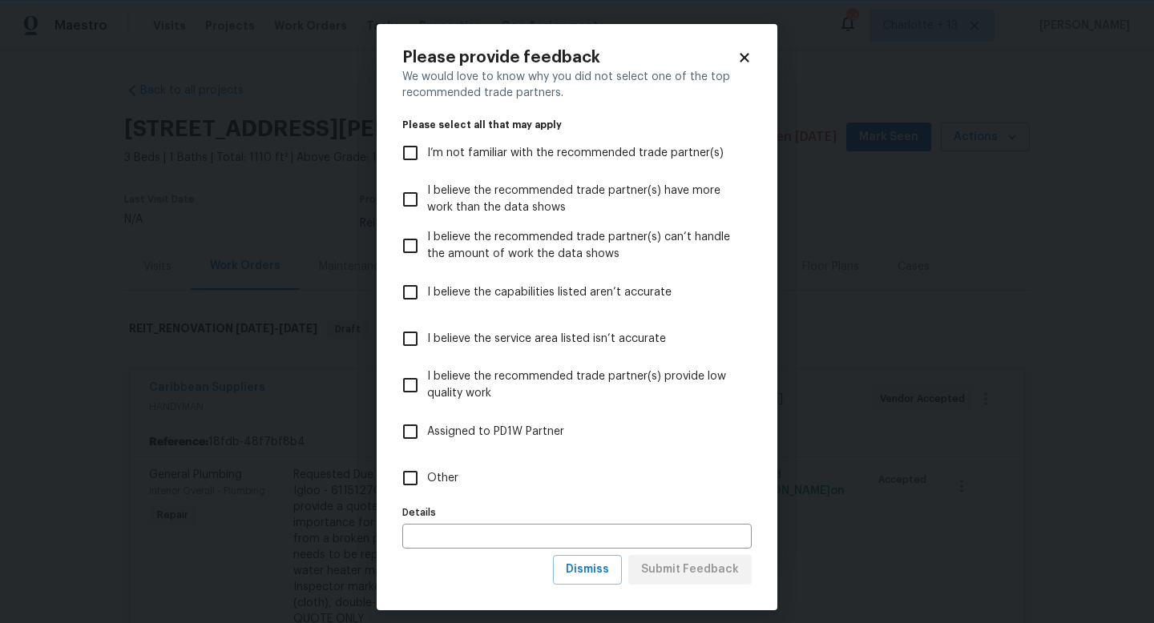
scroll to position [0, 0]
click at [408, 477] on input "Other" at bounding box center [410, 479] width 34 height 34
checkbox input "true"
click at [659, 571] on span "Submit Feedback" at bounding box center [690, 570] width 98 height 20
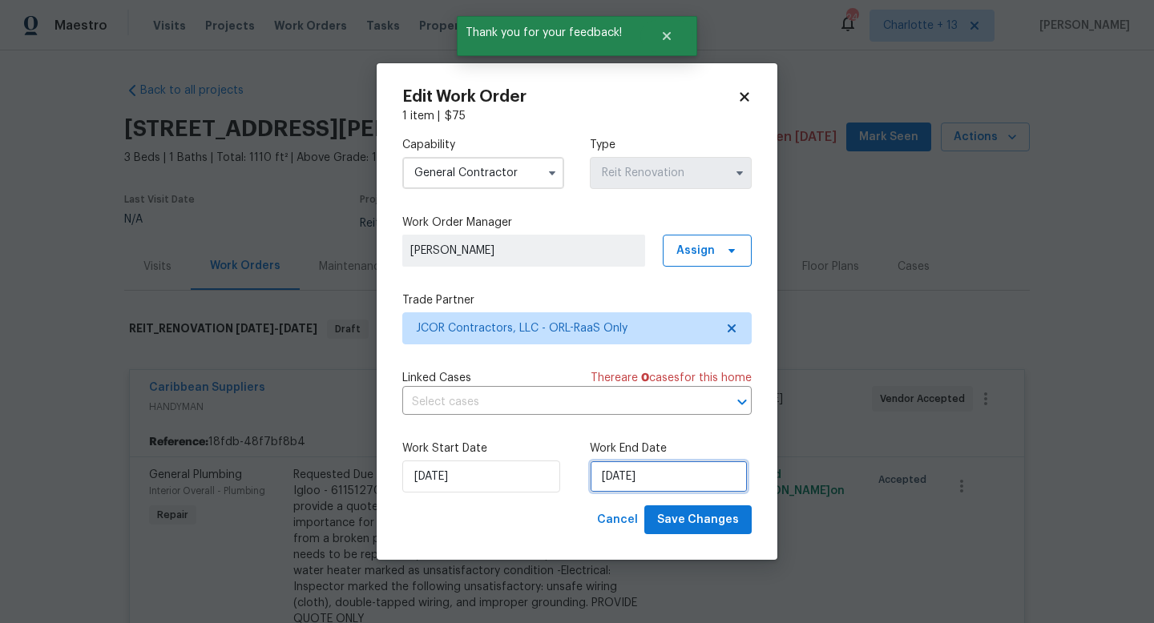
click at [634, 478] on input "[DATE]" at bounding box center [669, 477] width 158 height 32
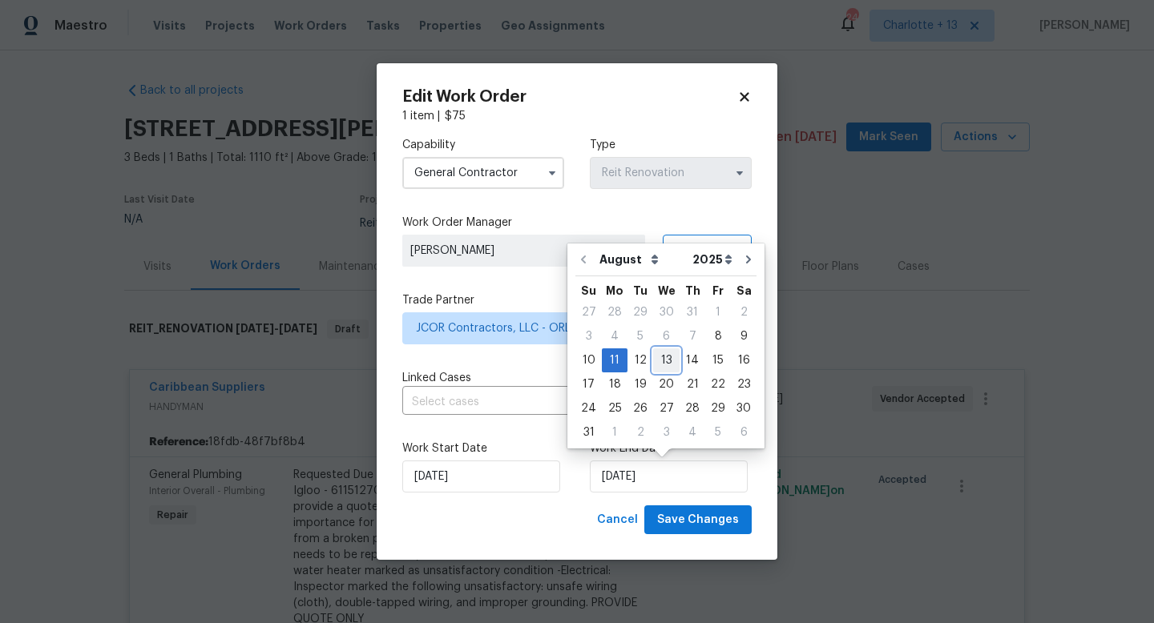
click at [659, 360] on div "13" at bounding box center [666, 360] width 26 height 22
type input "[DATE]"
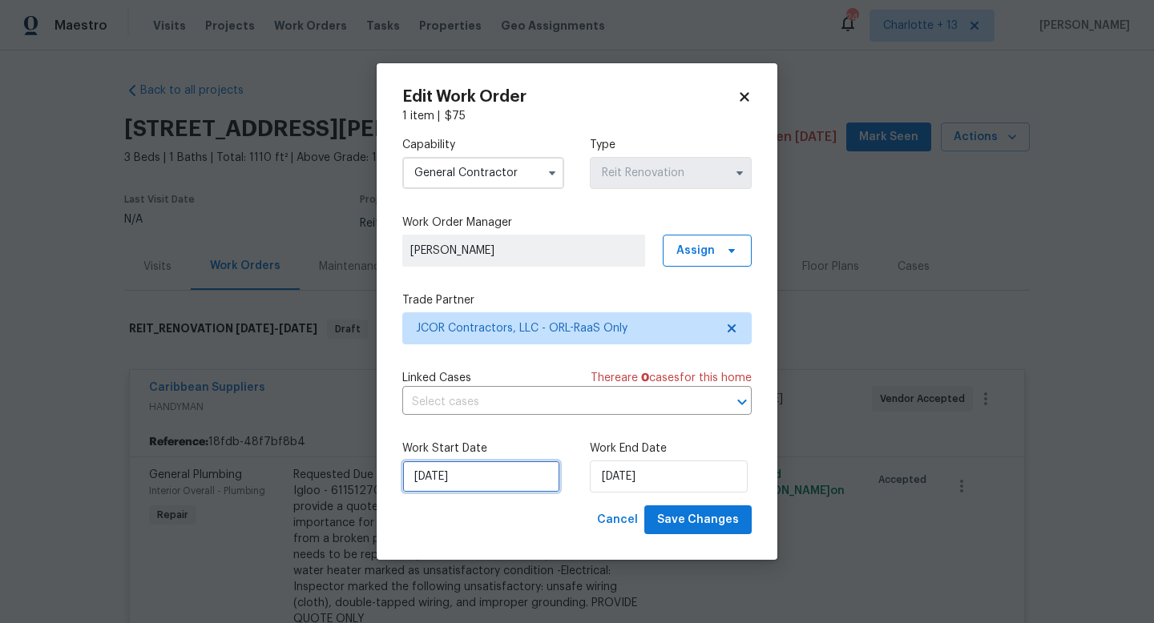
click at [474, 474] on input "[DATE]" at bounding box center [481, 477] width 158 height 32
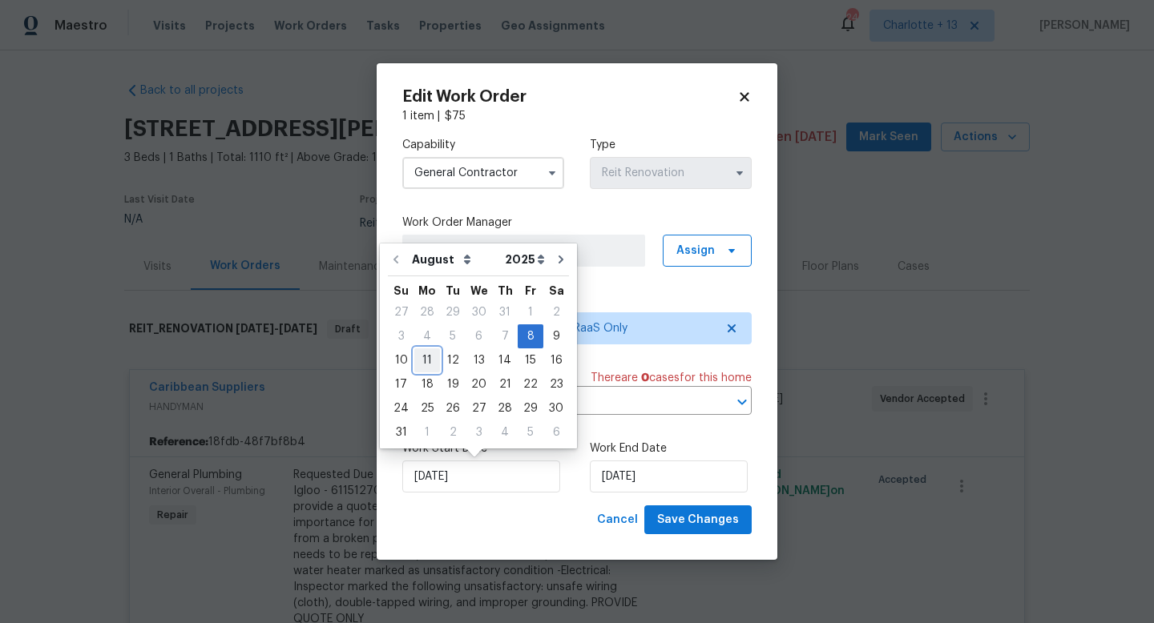
click at [418, 357] on div "11" at bounding box center [427, 360] width 26 height 22
type input "[DATE]"
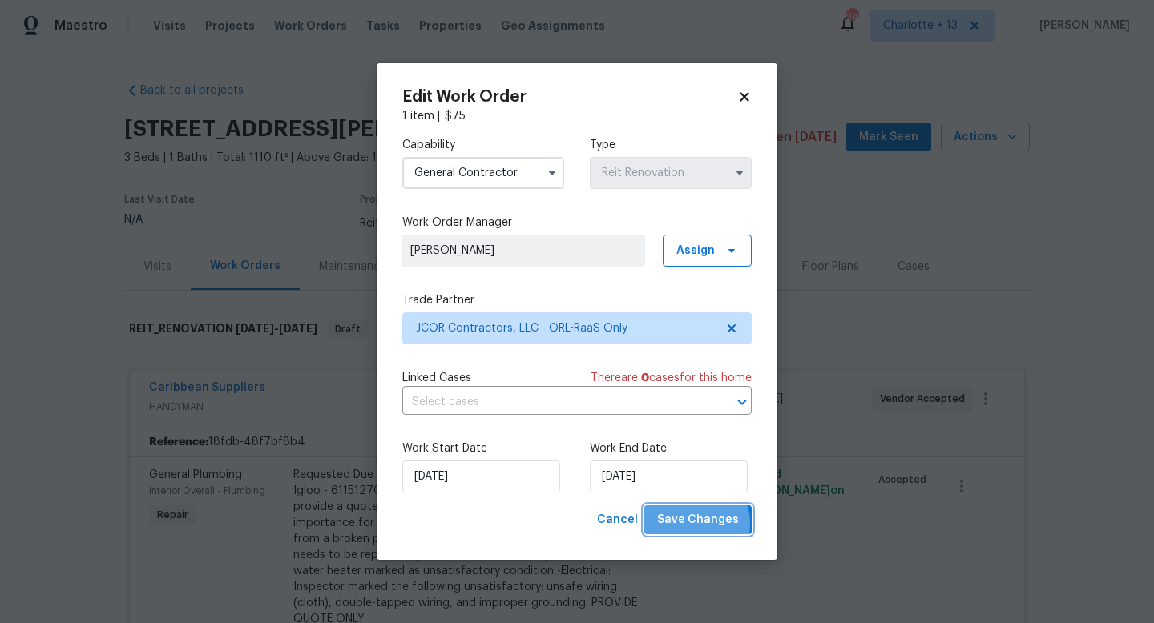
click at [696, 525] on span "Save Changes" at bounding box center [698, 520] width 82 height 20
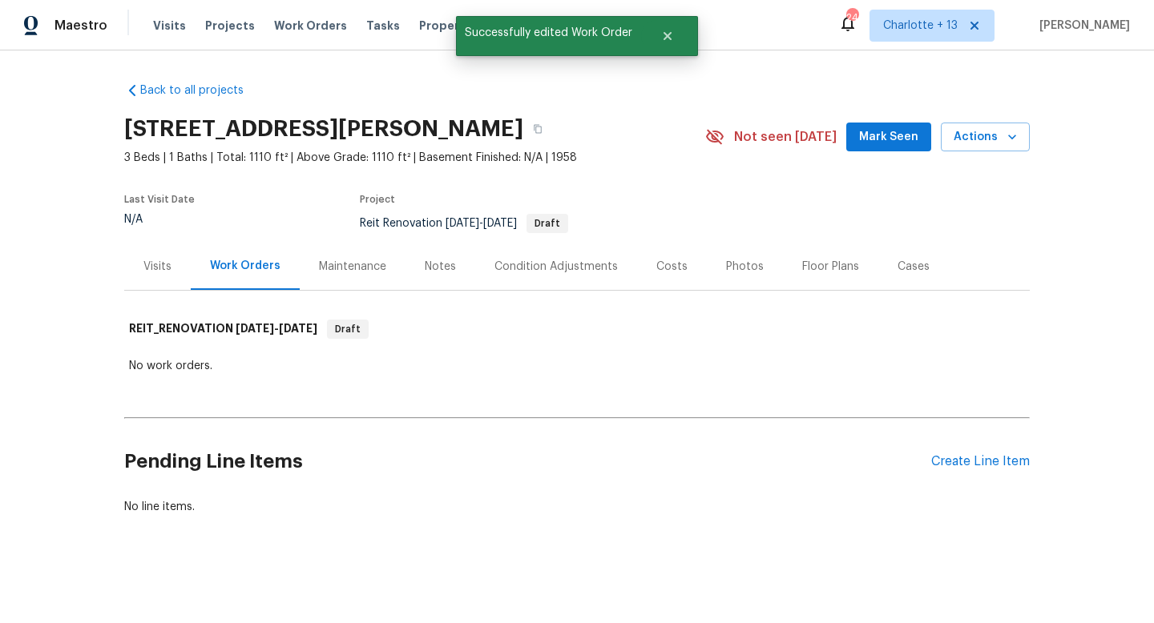
scroll to position [1, 0]
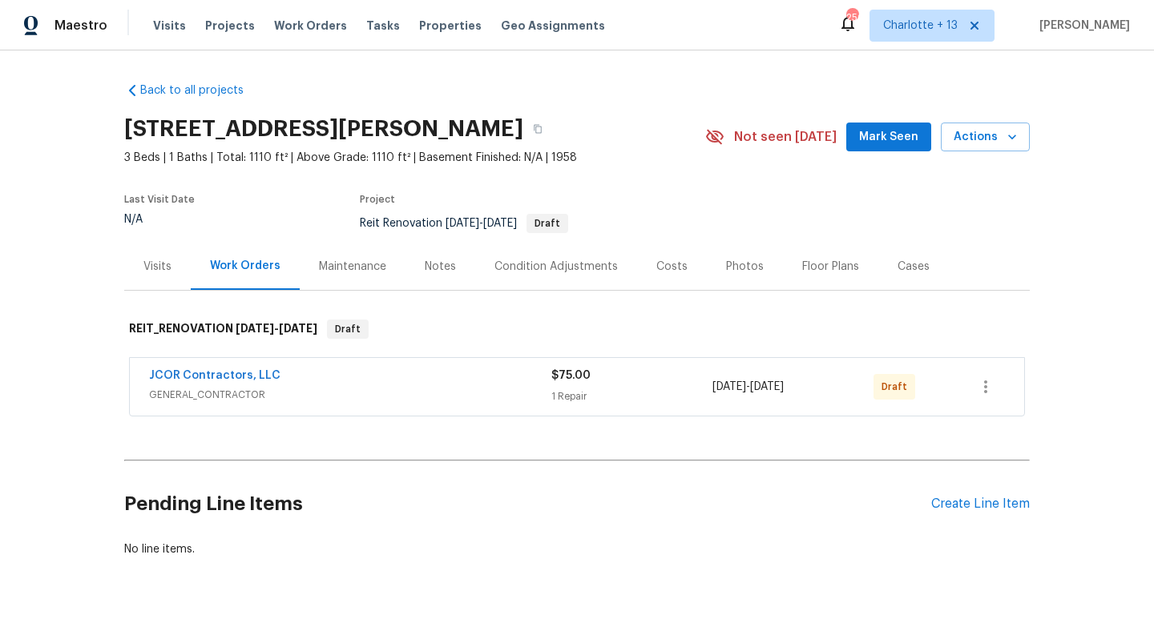
click at [394, 380] on div "JCOR Contractors, LLC" at bounding box center [350, 377] width 402 height 19
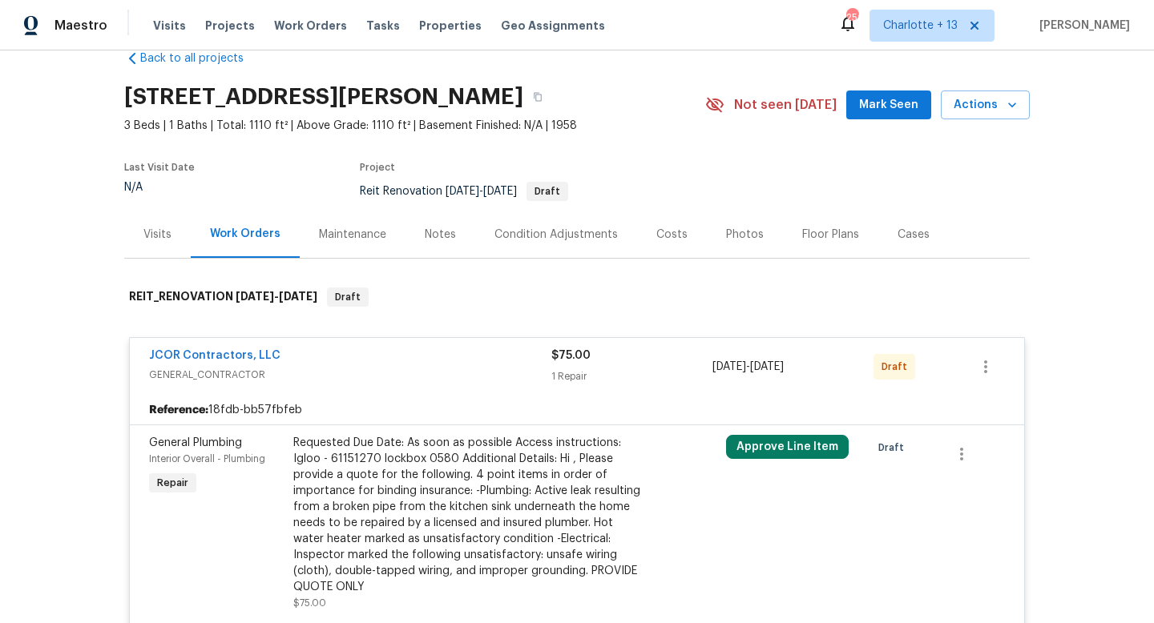
scroll to position [63, 0]
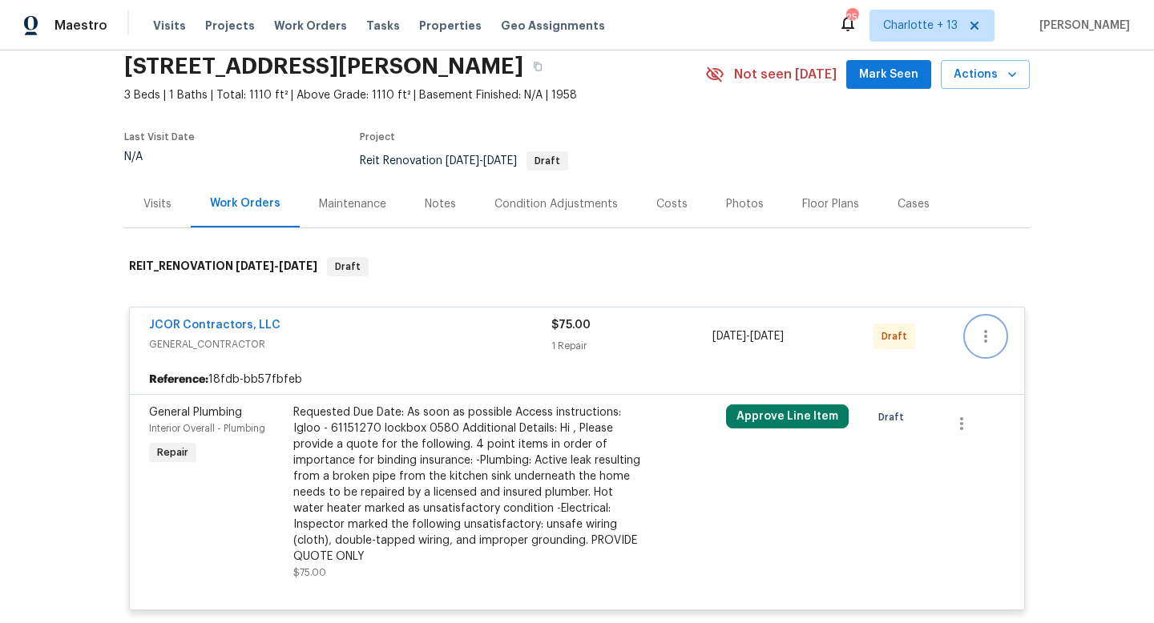
click at [976, 343] on icon "button" at bounding box center [985, 336] width 19 height 19
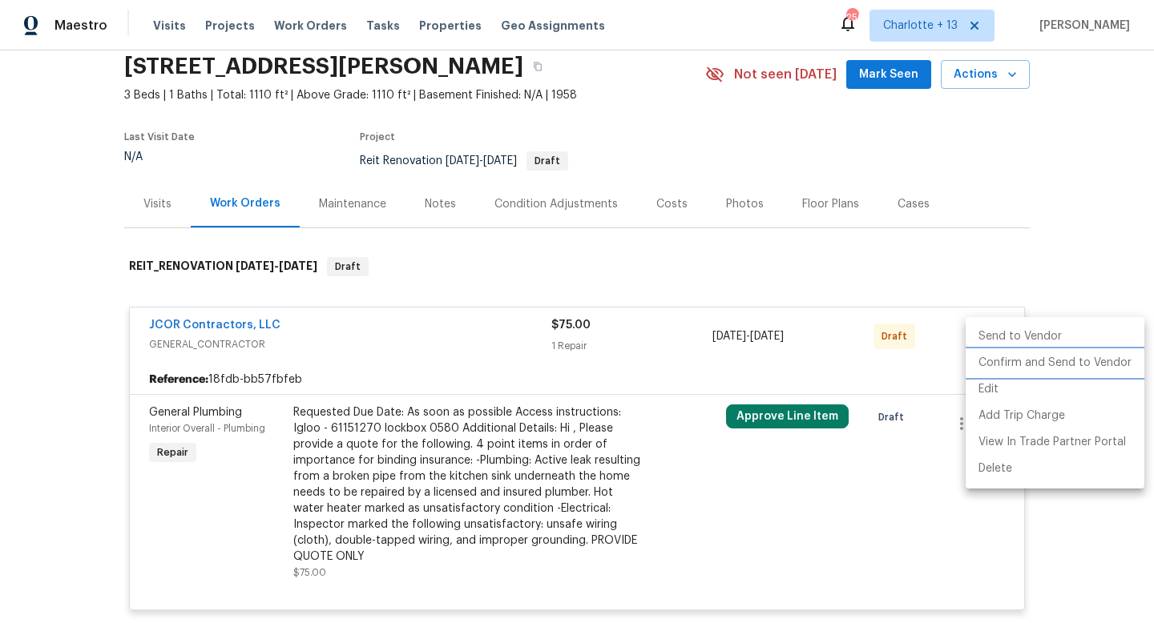
click at [997, 361] on li "Confirm and Send to Vendor" at bounding box center [1055, 363] width 179 height 26
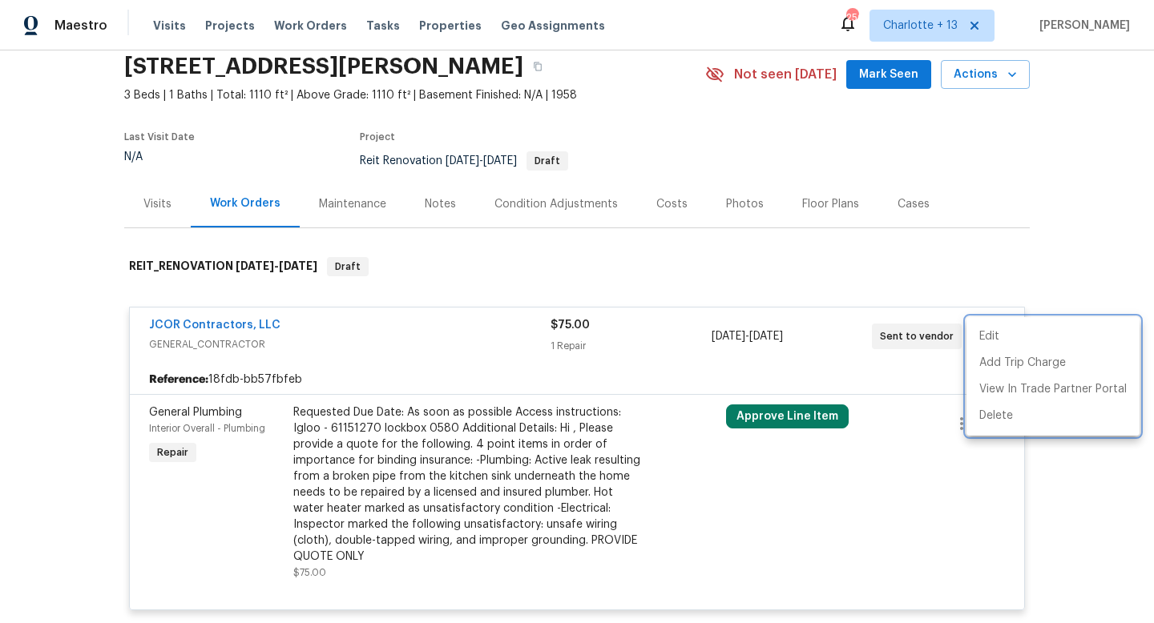
click at [761, 413] on div at bounding box center [577, 311] width 1154 height 623
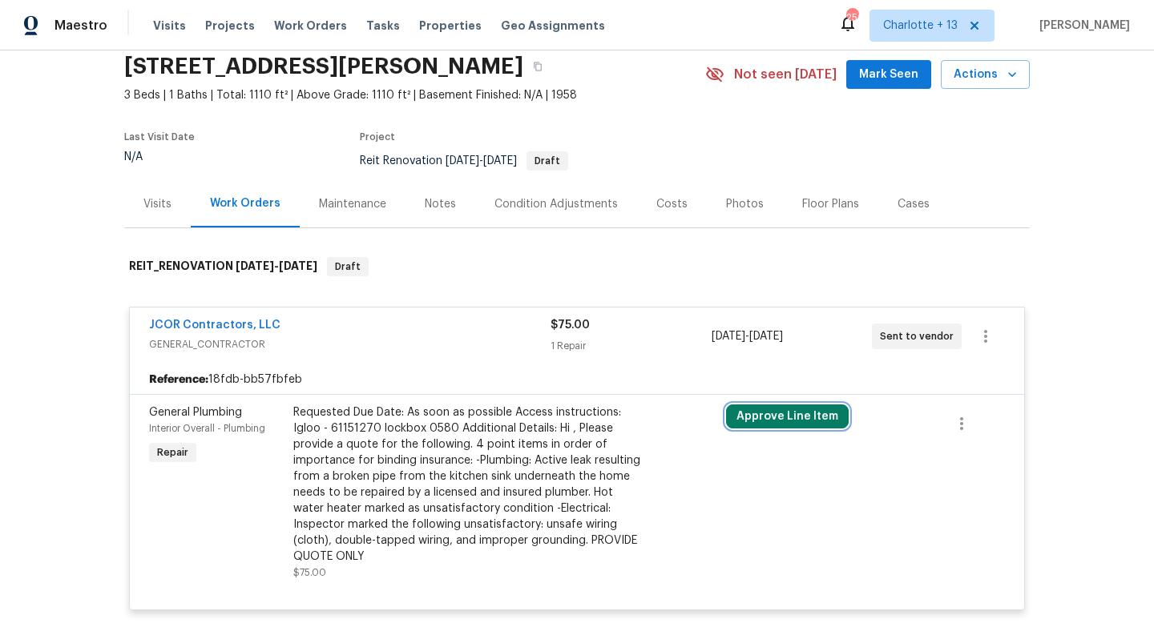
click at [785, 415] on button "Approve Line Item" at bounding box center [787, 417] width 123 height 24
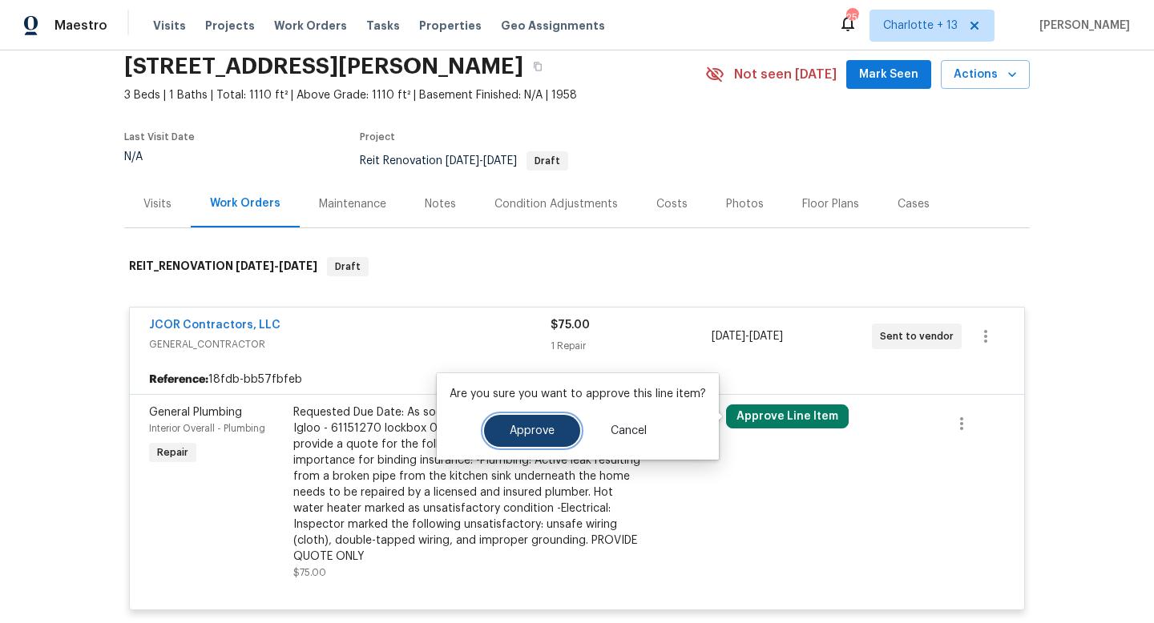
click at [533, 428] on span "Approve" at bounding box center [532, 431] width 45 height 12
